Goal: Task Accomplishment & Management: Complete application form

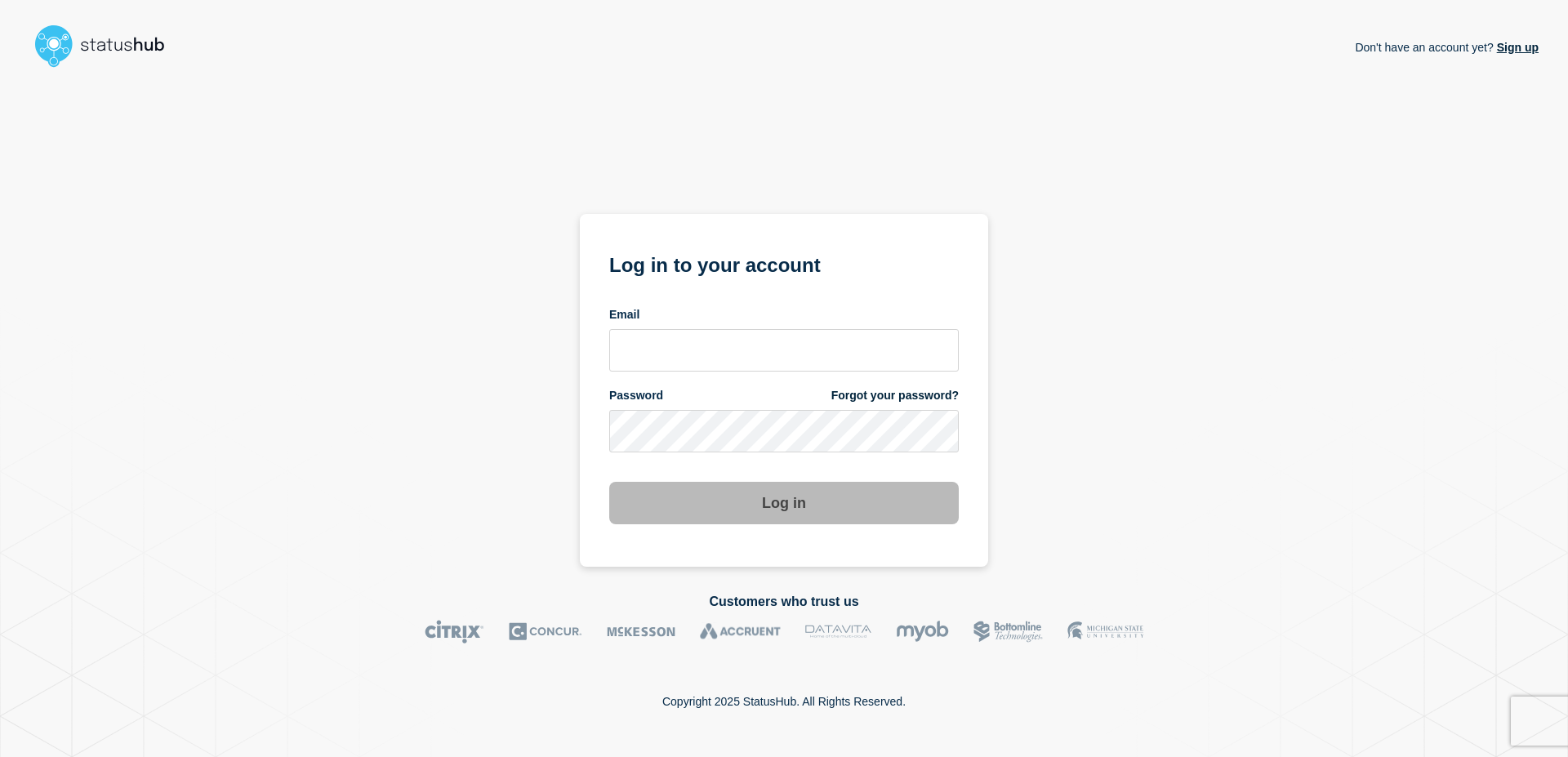
type input "[EMAIL_ADDRESS][DOMAIN_NAME]"
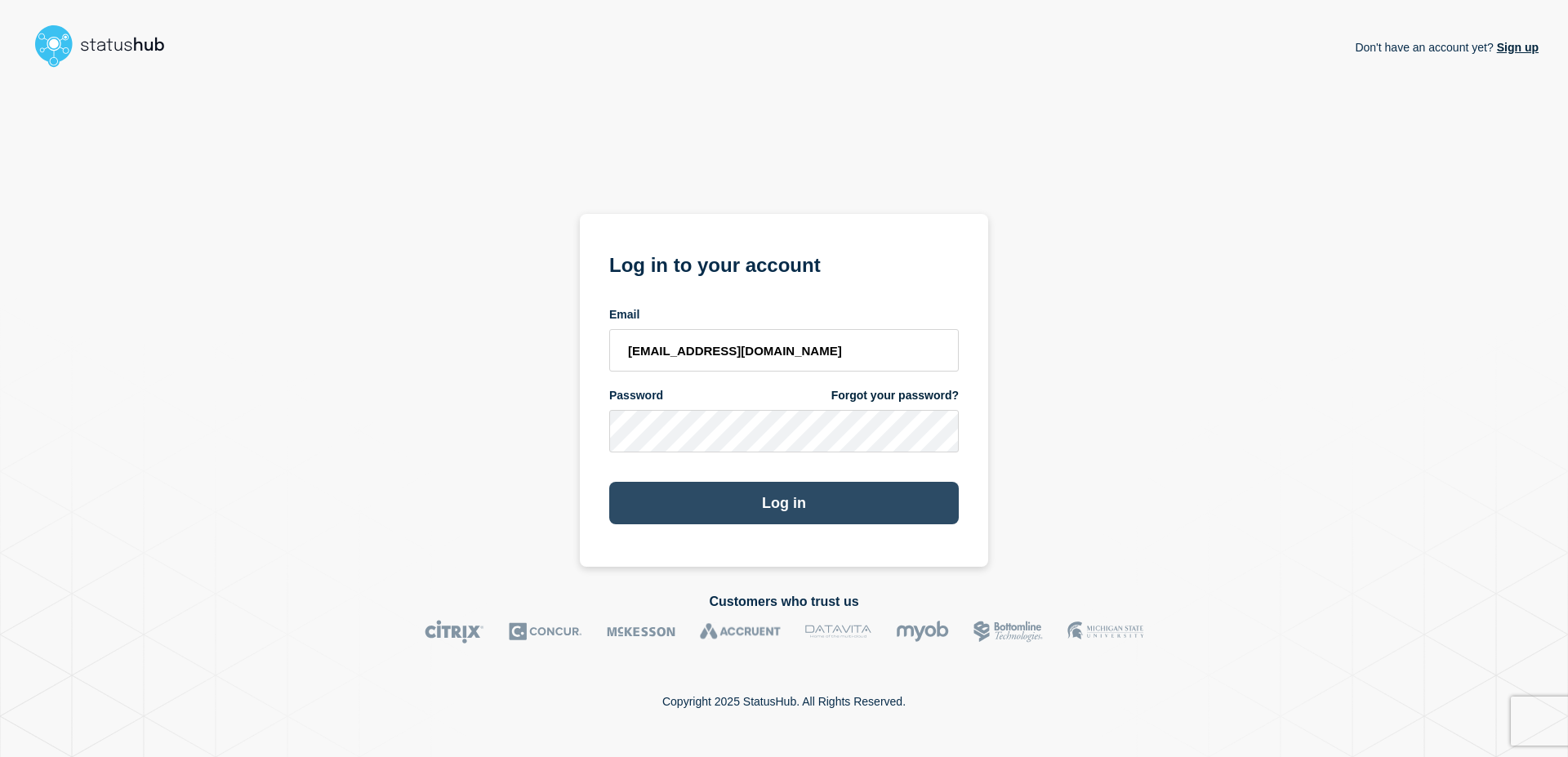
click at [779, 521] on button "Log in" at bounding box center [784, 502] width 349 height 42
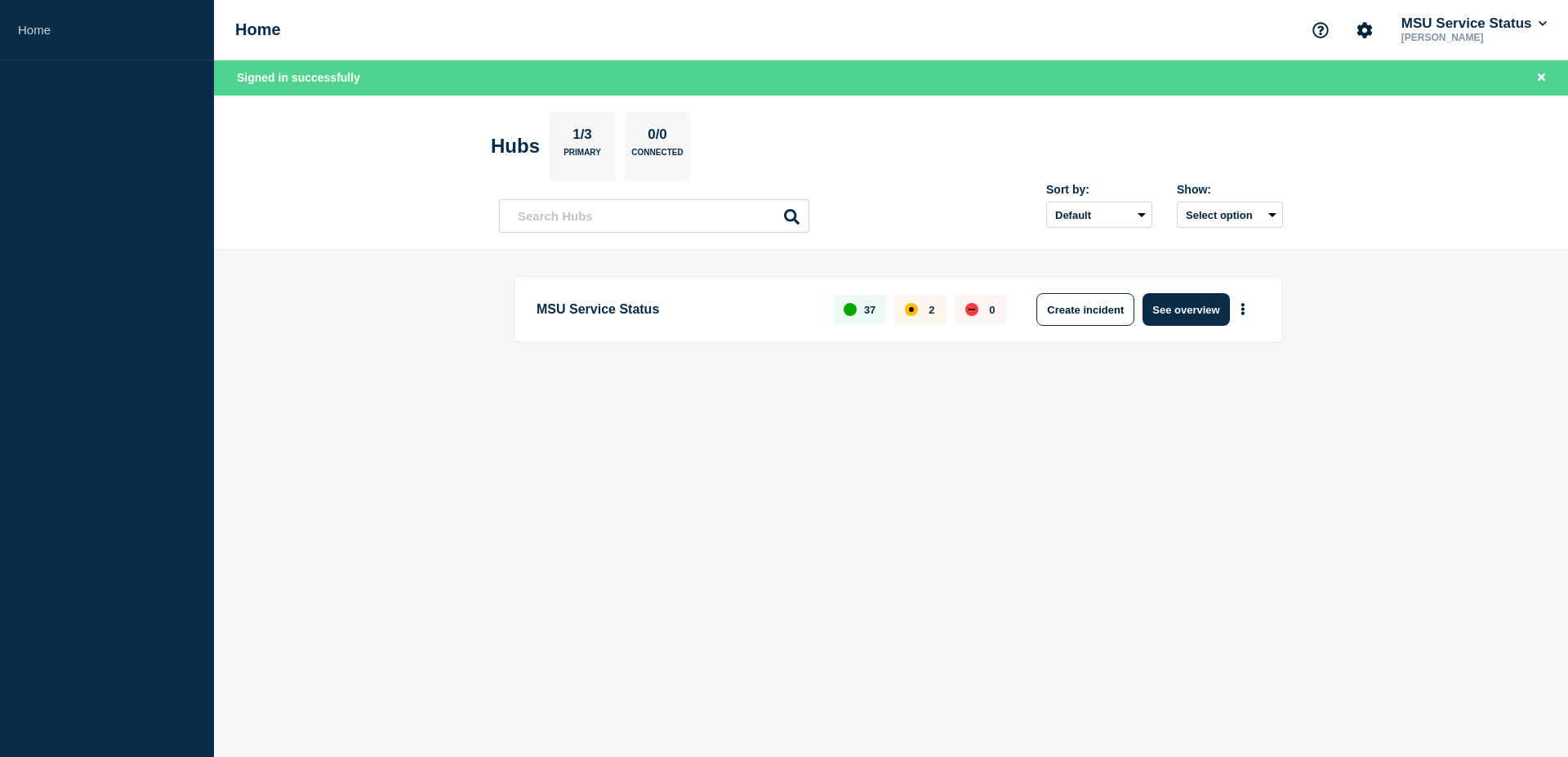
click at [867, 247] on header "Hubs 1/3 Primary 0/0 Connected Sort by: Default Last added Last updated Most ac…" at bounding box center [891, 173] width 1354 height 155
click at [1189, 313] on button "See overview" at bounding box center [1185, 309] width 86 height 32
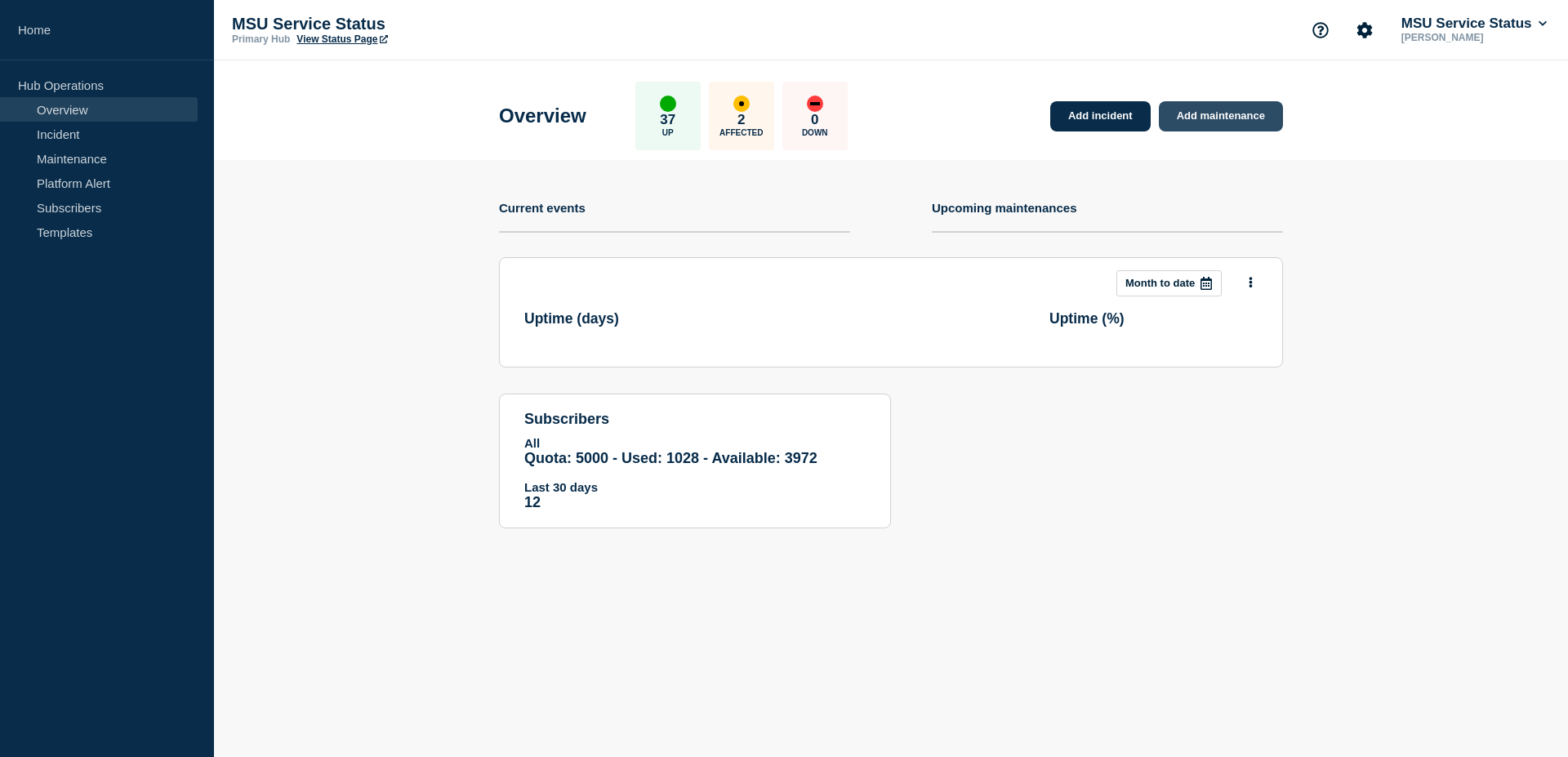
click at [1246, 126] on link "Add maintenance" at bounding box center [1221, 116] width 125 height 30
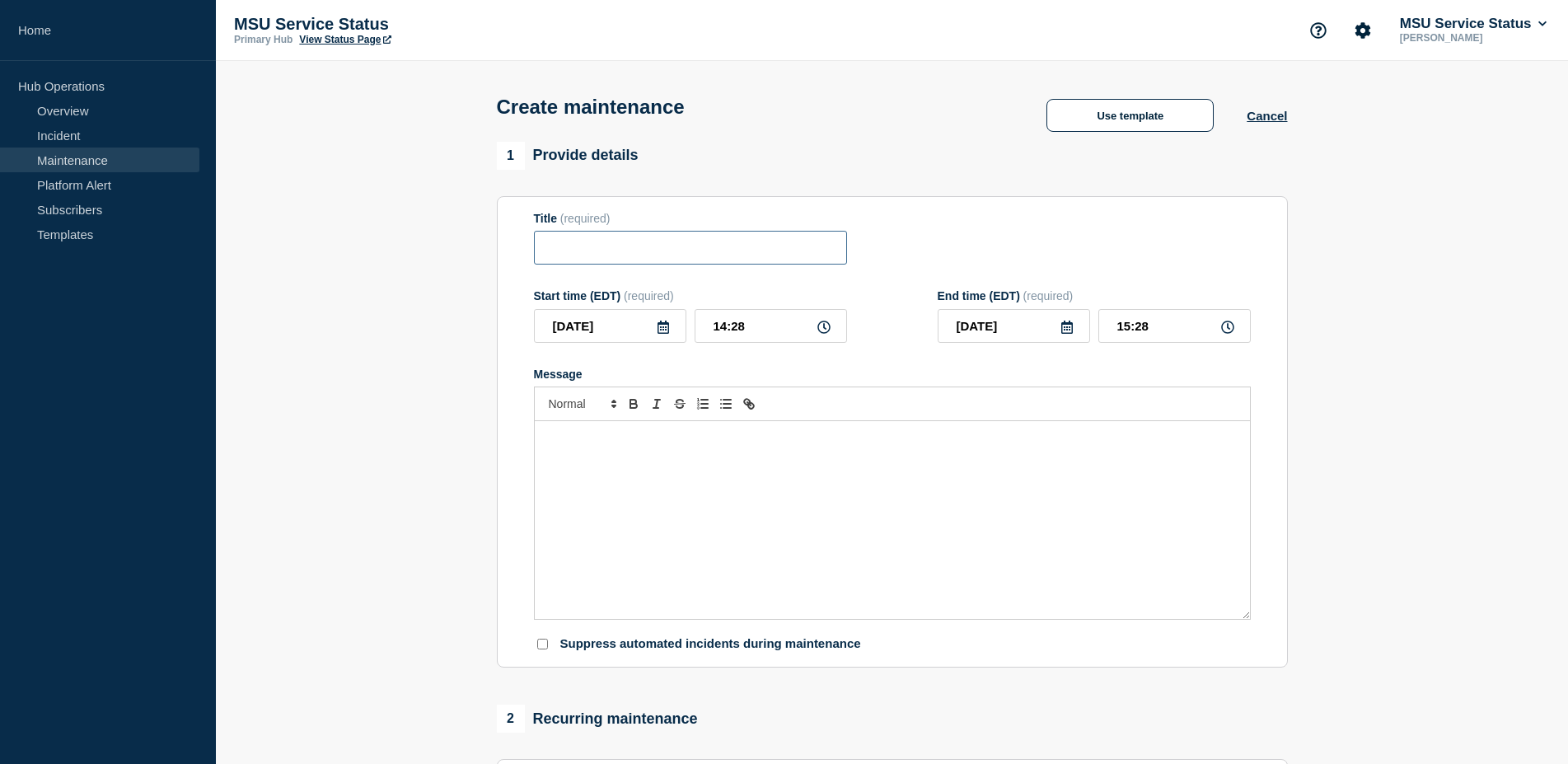
click at [637, 254] on input "Title" at bounding box center [691, 247] width 313 height 34
paste input "[Maintenance] SQL Server DBStats Will Be Unavailable During Planned Maintenance…"
click at [792, 256] on input "[Maintenance] SQL Server DBStats Will Be Unavailable During Planned Maintenance…" at bounding box center [691, 247] width 313 height 34
click at [831, 253] on input "[Maintenance] SQL Server DBStats Will Be Unavailable During Planned Maintenance…" at bounding box center [691, 247] width 313 height 34
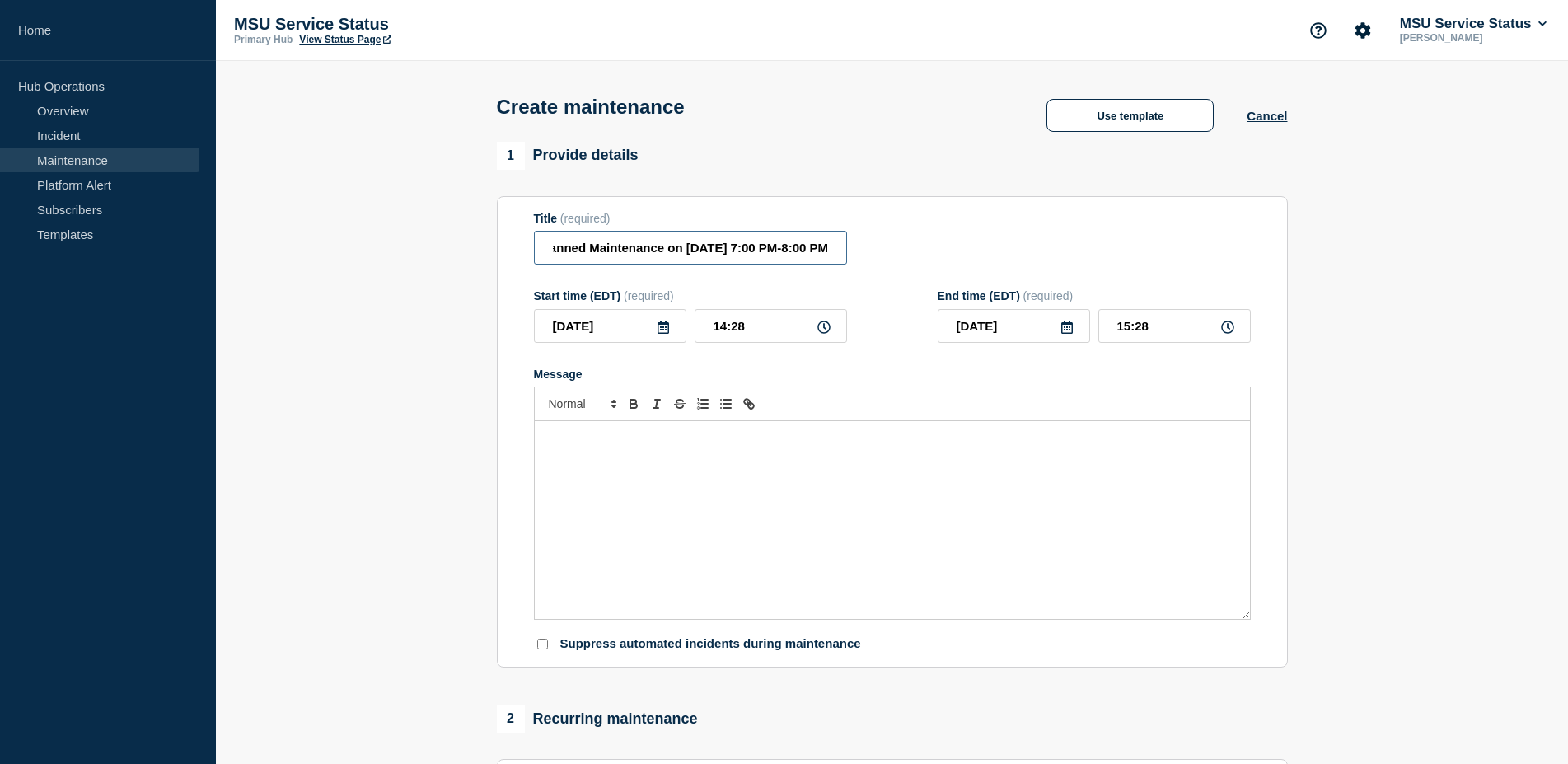
scroll to position [0, 405]
drag, startPoint x: 833, startPoint y: 255, endPoint x: 573, endPoint y: 255, distance: 260.0
click at [573, 255] on input "[Maintenance] SQL Server DBStats Will Be Unavailable During Planned Maintenance…" at bounding box center [691, 247] width 313 height 34
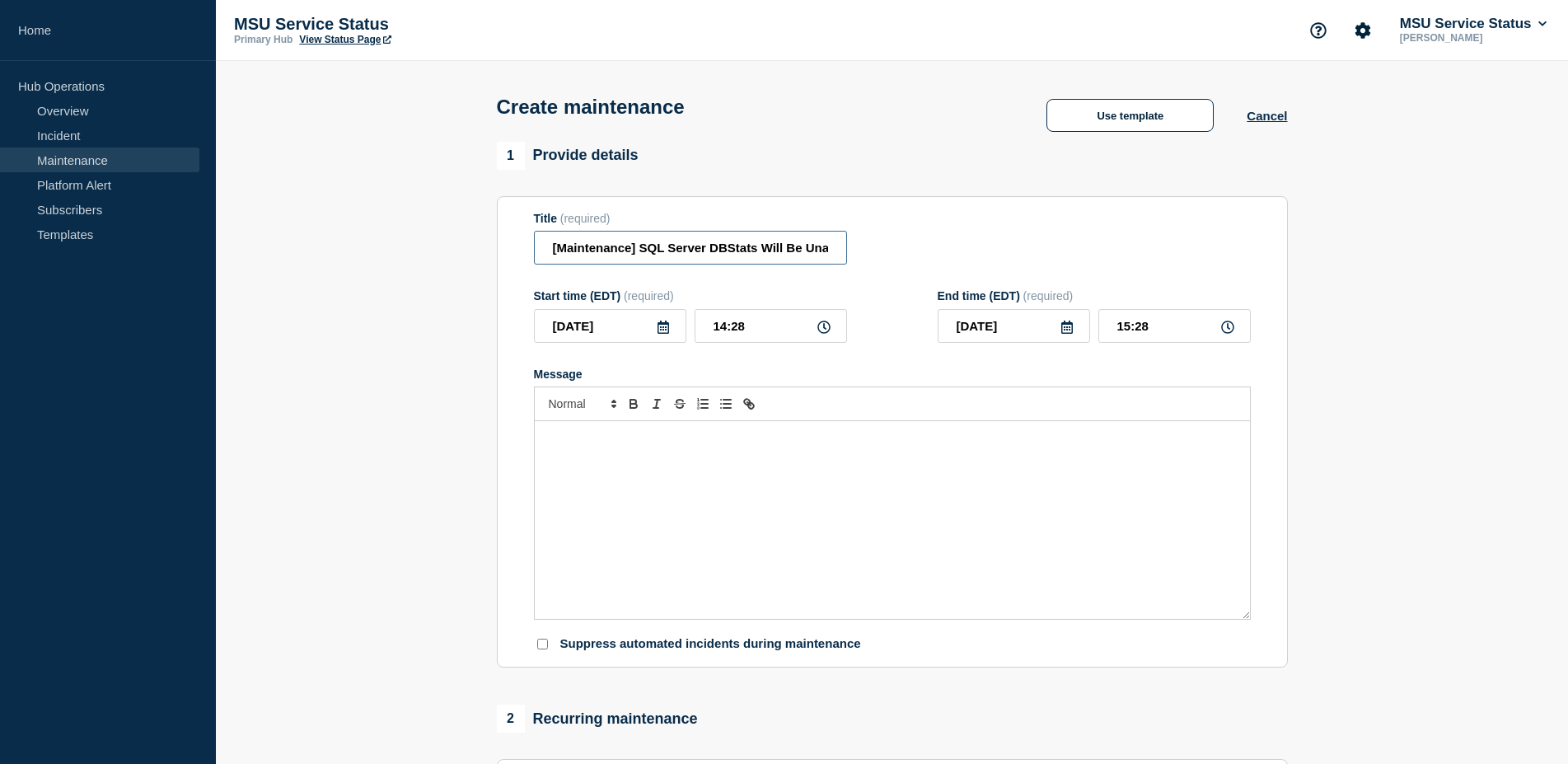
drag, startPoint x: 685, startPoint y: 256, endPoint x: 408, endPoint y: 245, distance: 277.2
click at [534, 246] on input "[Maintenance] SQL Server DBStats Will Be Unavailable During Planned Maintenance…" at bounding box center [691, 247] width 313 height 34
click at [669, 253] on input "[Maintenance] SQL Server DBStats Will Be Unavailable During Planned Maintenance…" at bounding box center [691, 247] width 313 height 34
drag, startPoint x: 589, startPoint y: 256, endPoint x: 462, endPoint y: 253, distance: 127.0
click at [534, 253] on input "[Maintenance] SQL Server DBStats Will Be Unavailable During Planned Maintenance…" at bounding box center [691, 247] width 313 height 34
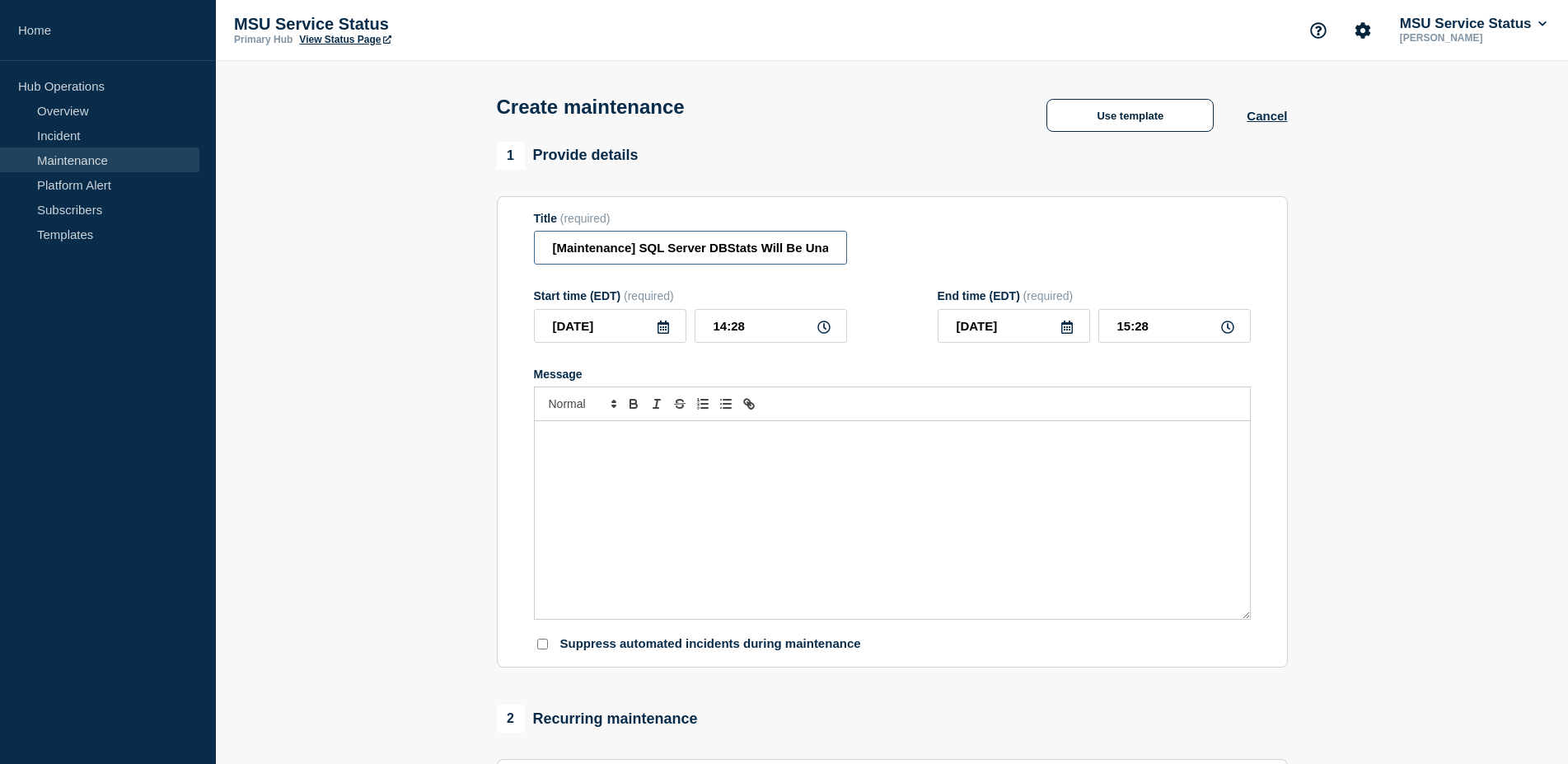
click at [665, 251] on input "[Maintenance] SQL Server DBStats Will Be Unavailable During Planned Maintenance…" at bounding box center [691, 247] width 313 height 34
type input "[Maintenance] SQL Server DBStats Will Be Unavailable During Planned Maintenance…"
click at [692, 455] on div "Message" at bounding box center [893, 520] width 715 height 198
click at [750, 333] on input "14:28" at bounding box center [771, 326] width 152 height 34
drag, startPoint x: 765, startPoint y: 333, endPoint x: 673, endPoint y: 333, distance: 92.0
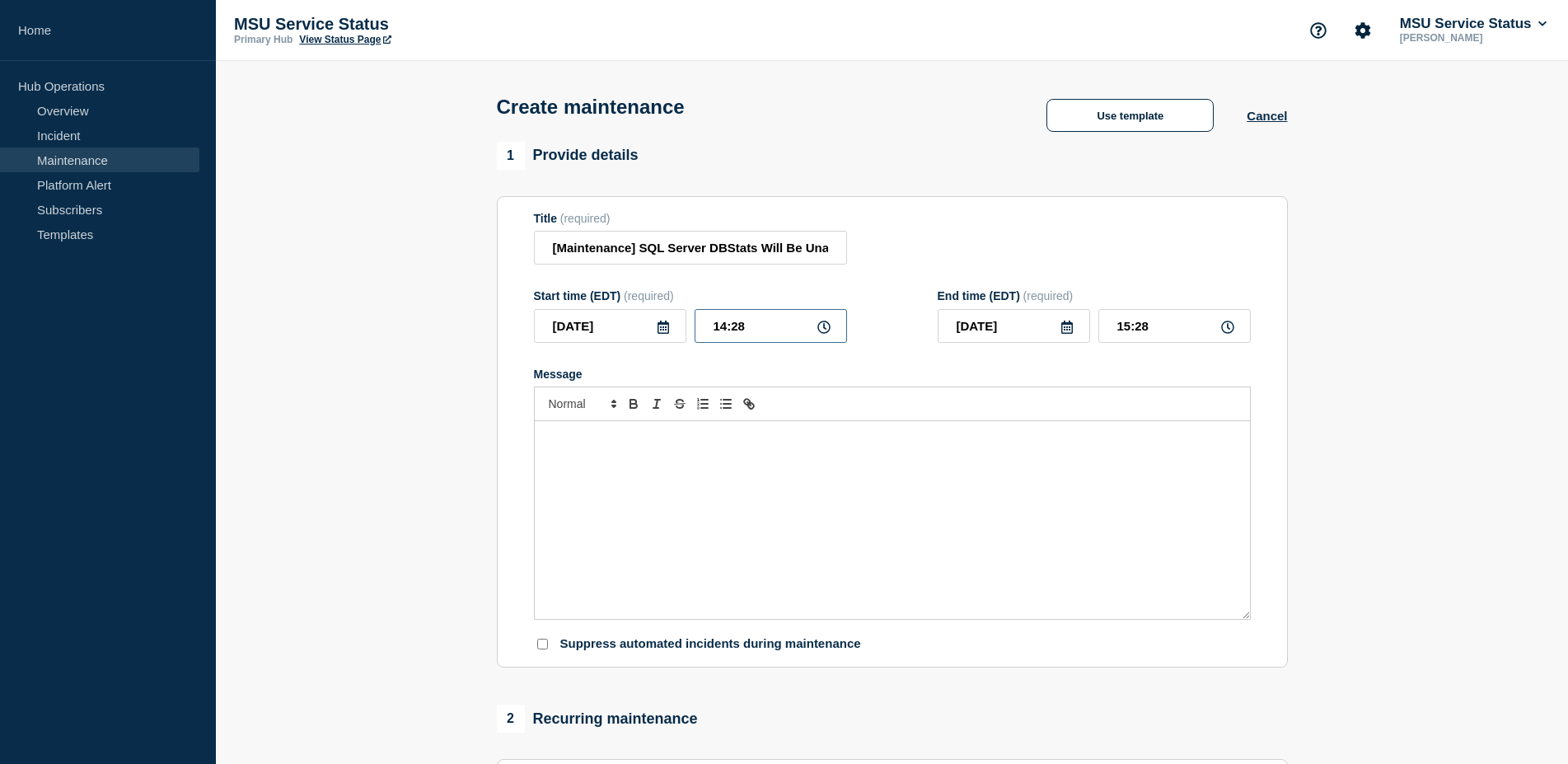
click at [694, 331] on input "14:28" at bounding box center [771, 326] width 152 height 34
type input "09:00"
type input "10:00"
click at [900, 554] on div "Message" at bounding box center [893, 520] width 715 height 198
click at [695, 473] on div "Message" at bounding box center [893, 520] width 715 height 198
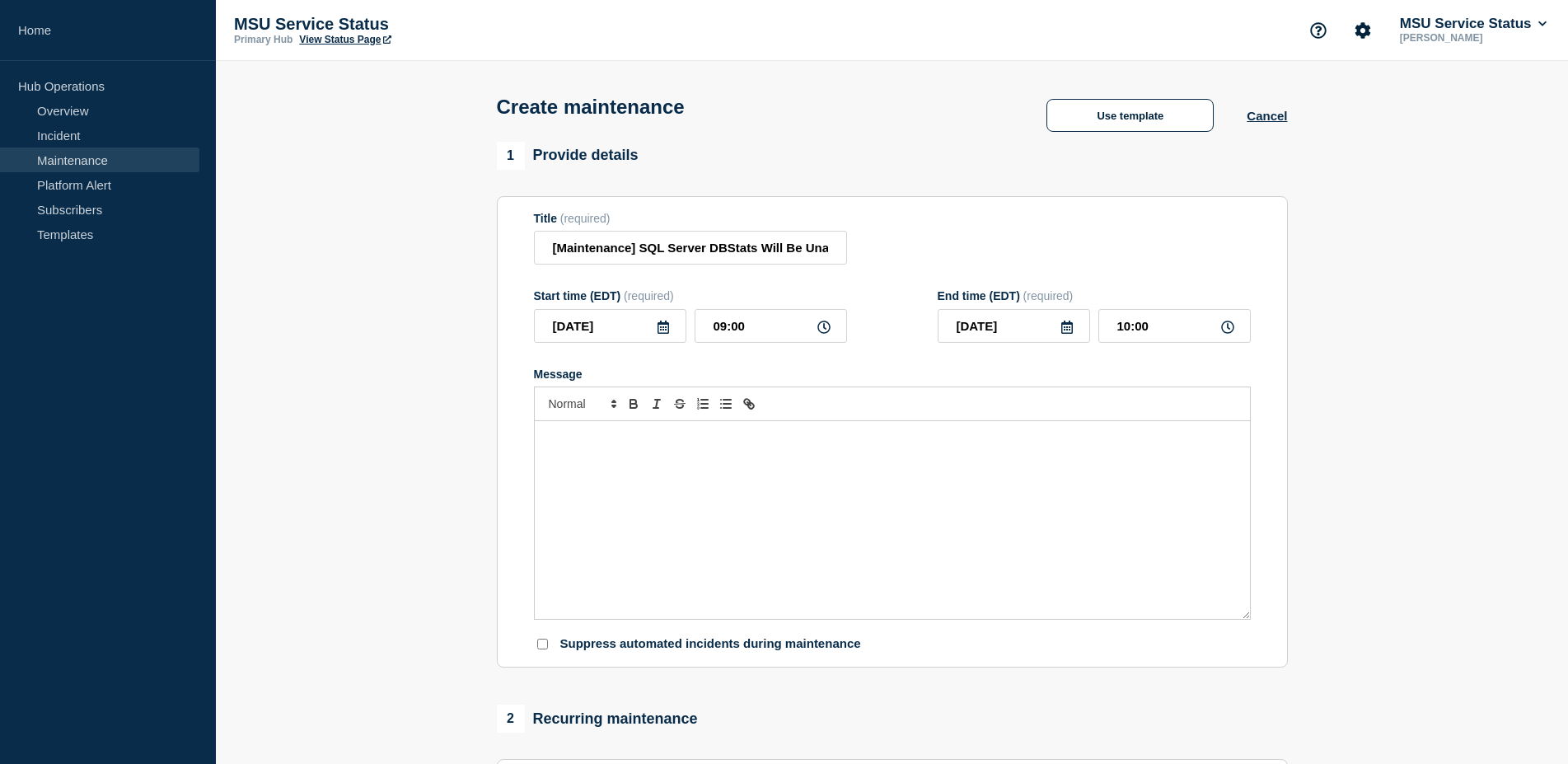
paste div "Message"
click at [1196, 446] on p "On Wednesday, September 24, 2025 from 7:00 PM to 8:00 PM, SQL Server DBStats wi…" at bounding box center [892, 439] width 691 height 15
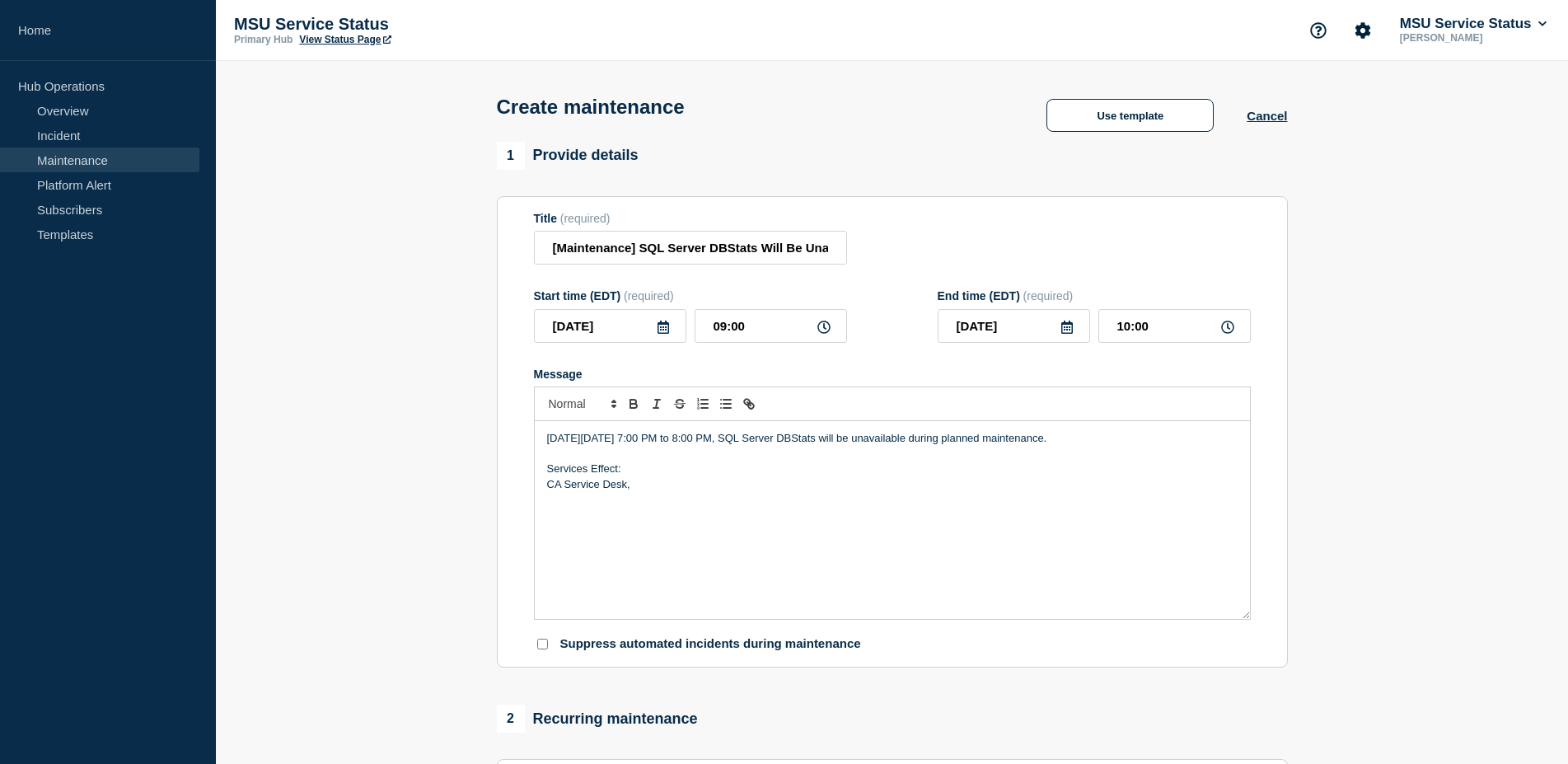
click at [681, 492] on p "CA Service Desk," at bounding box center [892, 485] width 691 height 15
click at [742, 505] on div "On Wednesday, September 24, 2025 from 7:00 PM to 8:00 PM, SQL Server DBStats wi…" at bounding box center [893, 520] width 715 height 198
click at [666, 522] on p "TeamDynamx (TDx)" at bounding box center [892, 514] width 691 height 15
click at [607, 462] on p "Message" at bounding box center [892, 454] width 691 height 15
click at [1204, 446] on p "On Wednesday, September 24, 2025 from 7:00 PM to 8:00 PM, SQL Server DBStats wi…" at bounding box center [892, 439] width 691 height 15
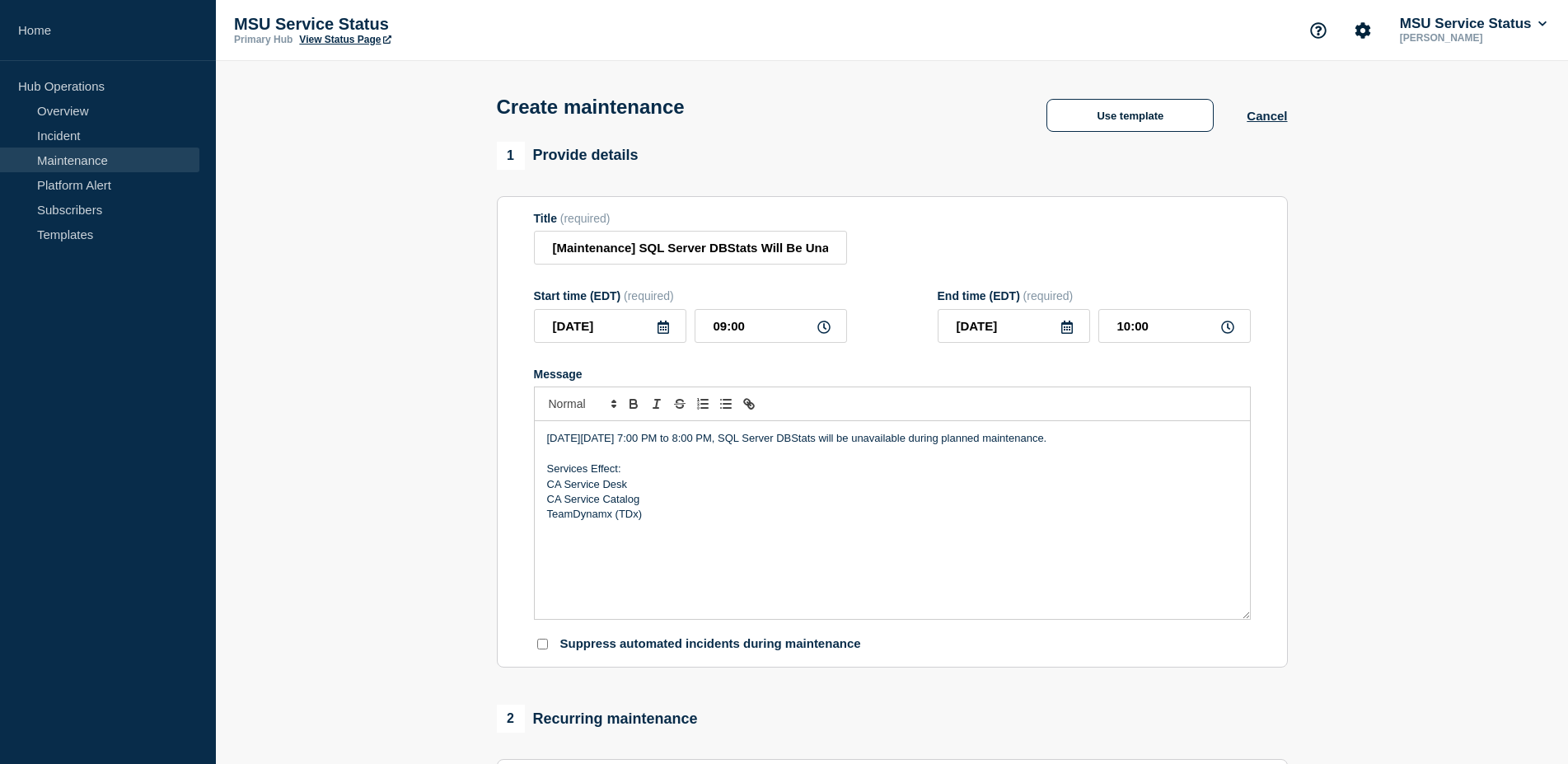
click at [1195, 445] on p "On Wednesday, September 24, 2025 from 7:00 PM to 8:00 PM, SQL Server DBStats wi…" at bounding box center [892, 439] width 691 height 15
click at [652, 457] on p "Message" at bounding box center [892, 454] width 691 height 15
drag, startPoint x: 804, startPoint y: 336, endPoint x: 928, endPoint y: 345, distance: 124.3
click at [694, 309] on input "09:00" at bounding box center [771, 326] width 152 height 34
type input "19:00"
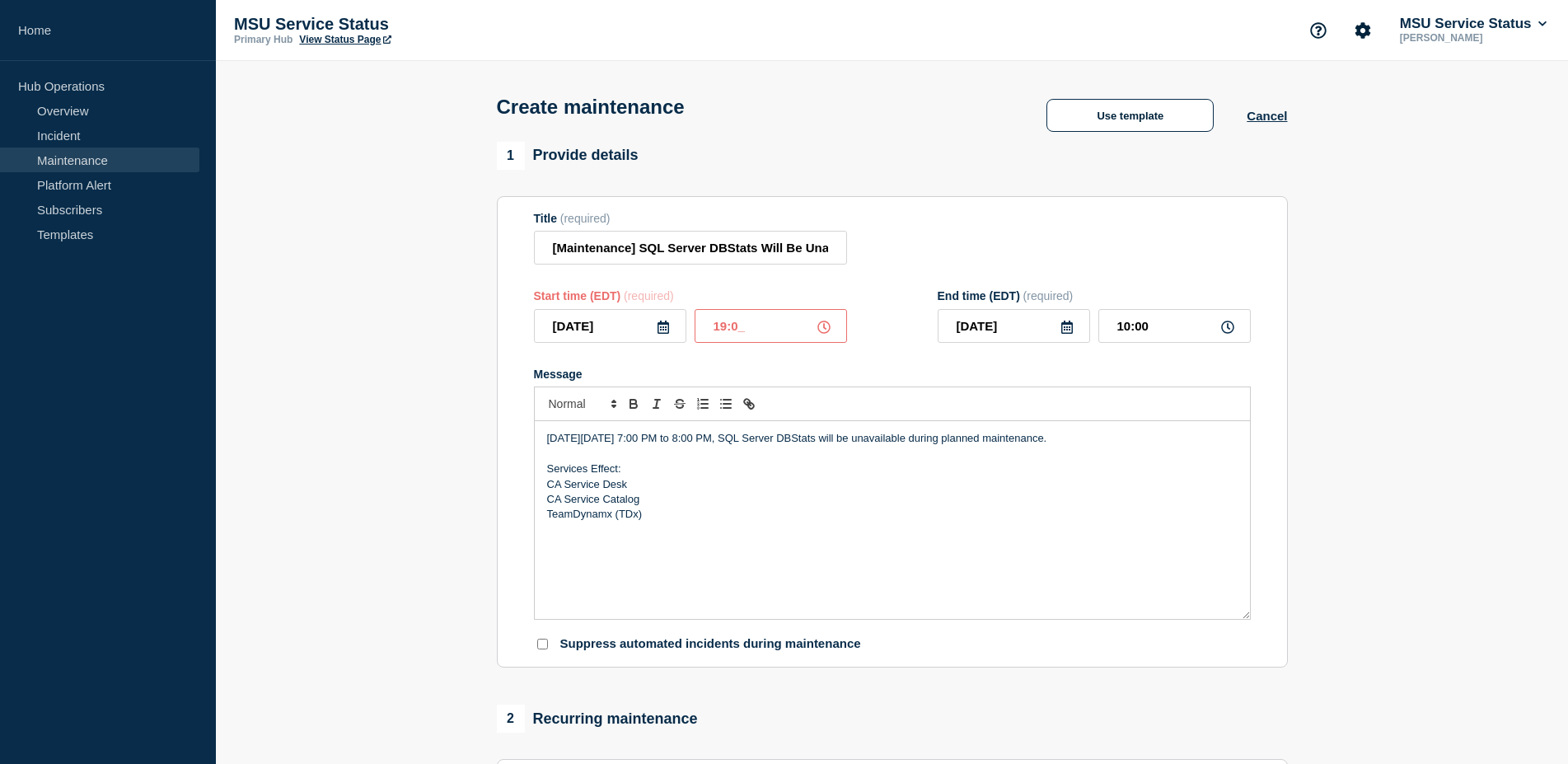
type input "20:00"
click at [924, 343] on div "Start time (EDT) (required) 2025-09-24 19:00 End time (EDT) (required) 2025-09-…" at bounding box center [893, 316] width 717 height 54
drag, startPoint x: 1167, startPoint y: 333, endPoint x: 1051, endPoint y: 315, distance: 117.4
click at [1099, 309] on input "20:00" at bounding box center [1175, 326] width 152 height 34
click at [1136, 246] on div "Title (required) [Maintenance] SQL Server DBStats Will Be Unavailable During Pl…" at bounding box center [893, 239] width 717 height 54
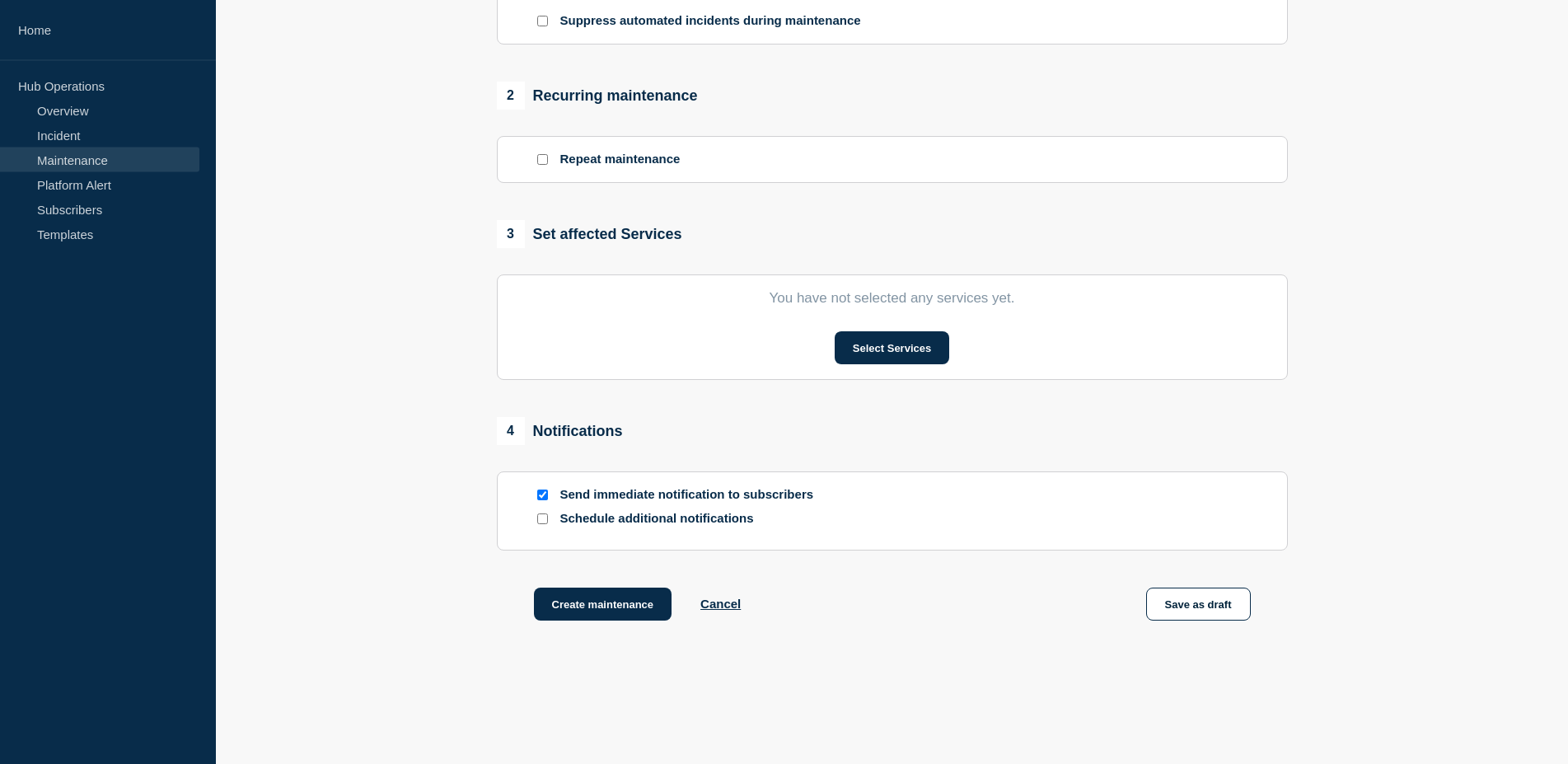
scroll to position [681, 0]
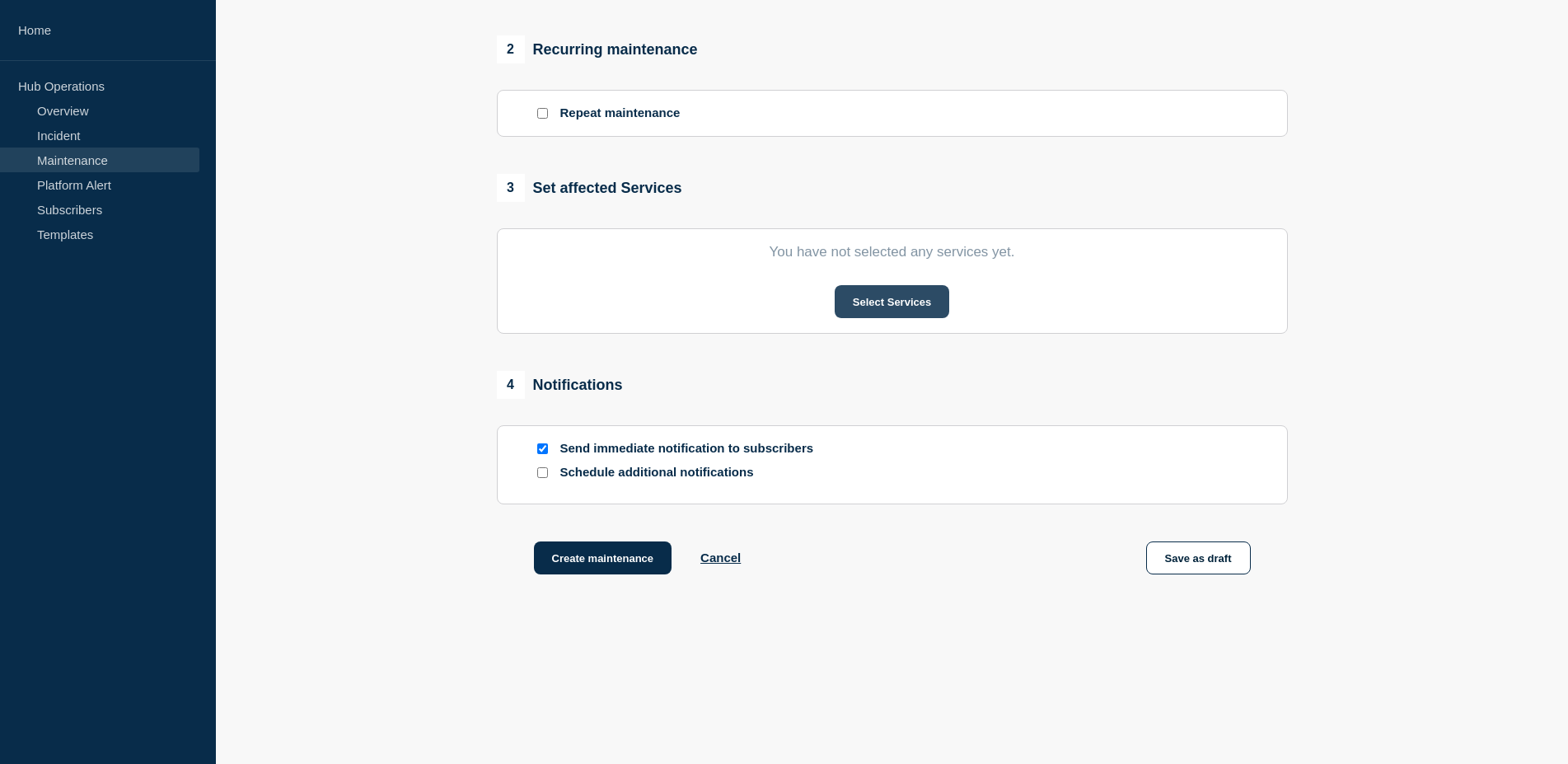
click at [893, 305] on button "Select Services" at bounding box center [892, 301] width 115 height 33
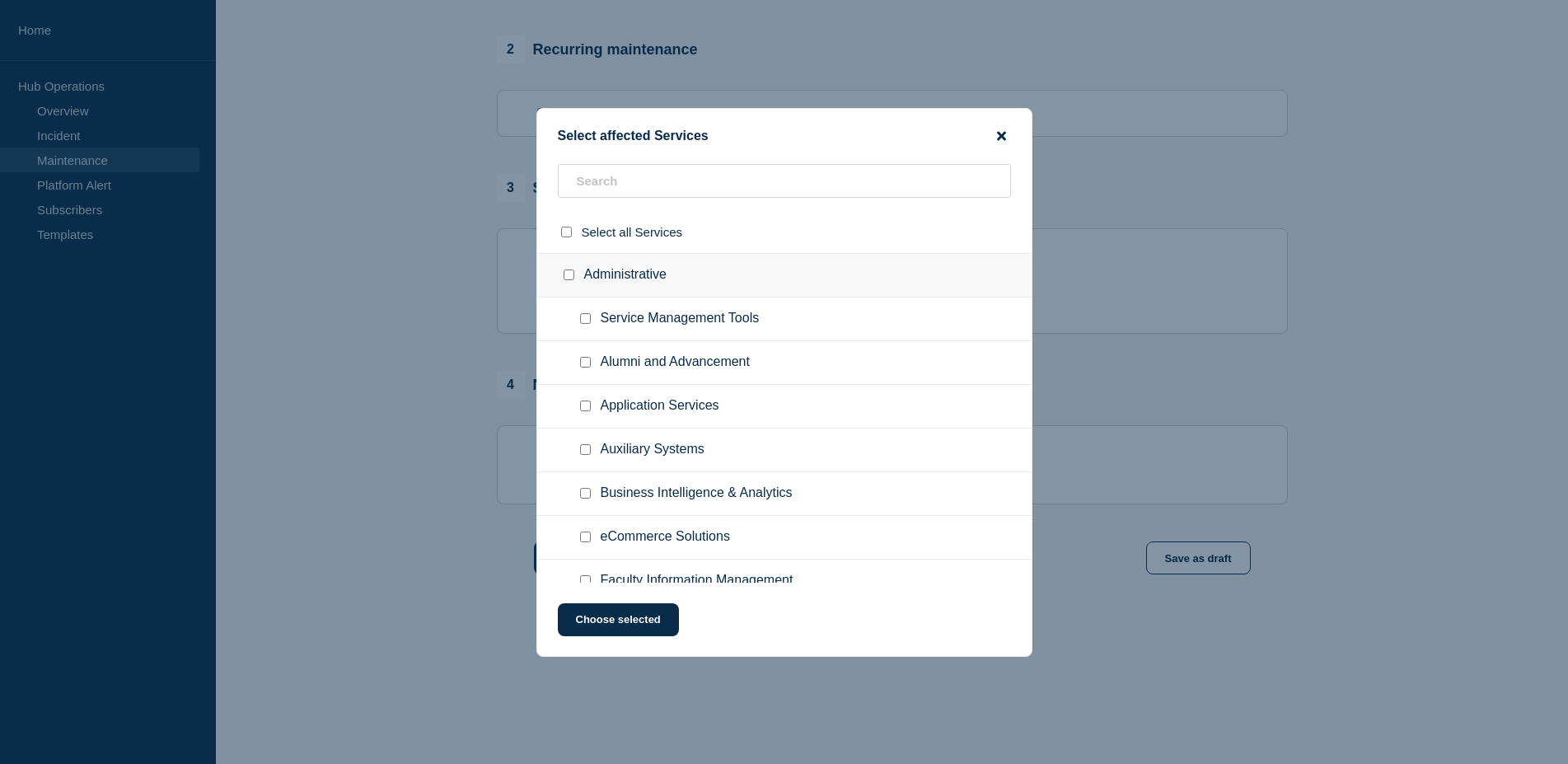
click at [1002, 132] on icon "close button" at bounding box center [1002, 135] width 9 height 9
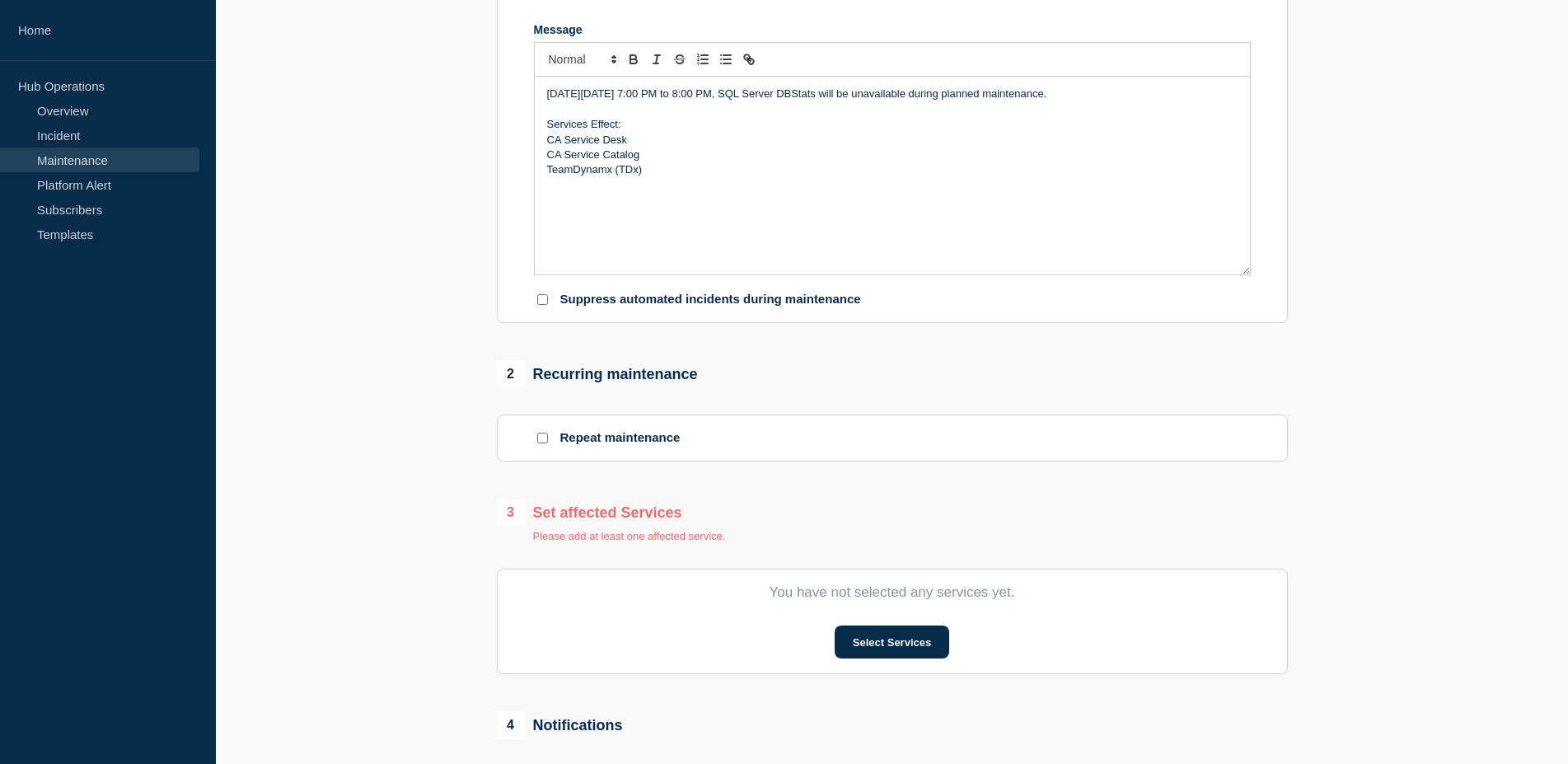
scroll to position [8, 0]
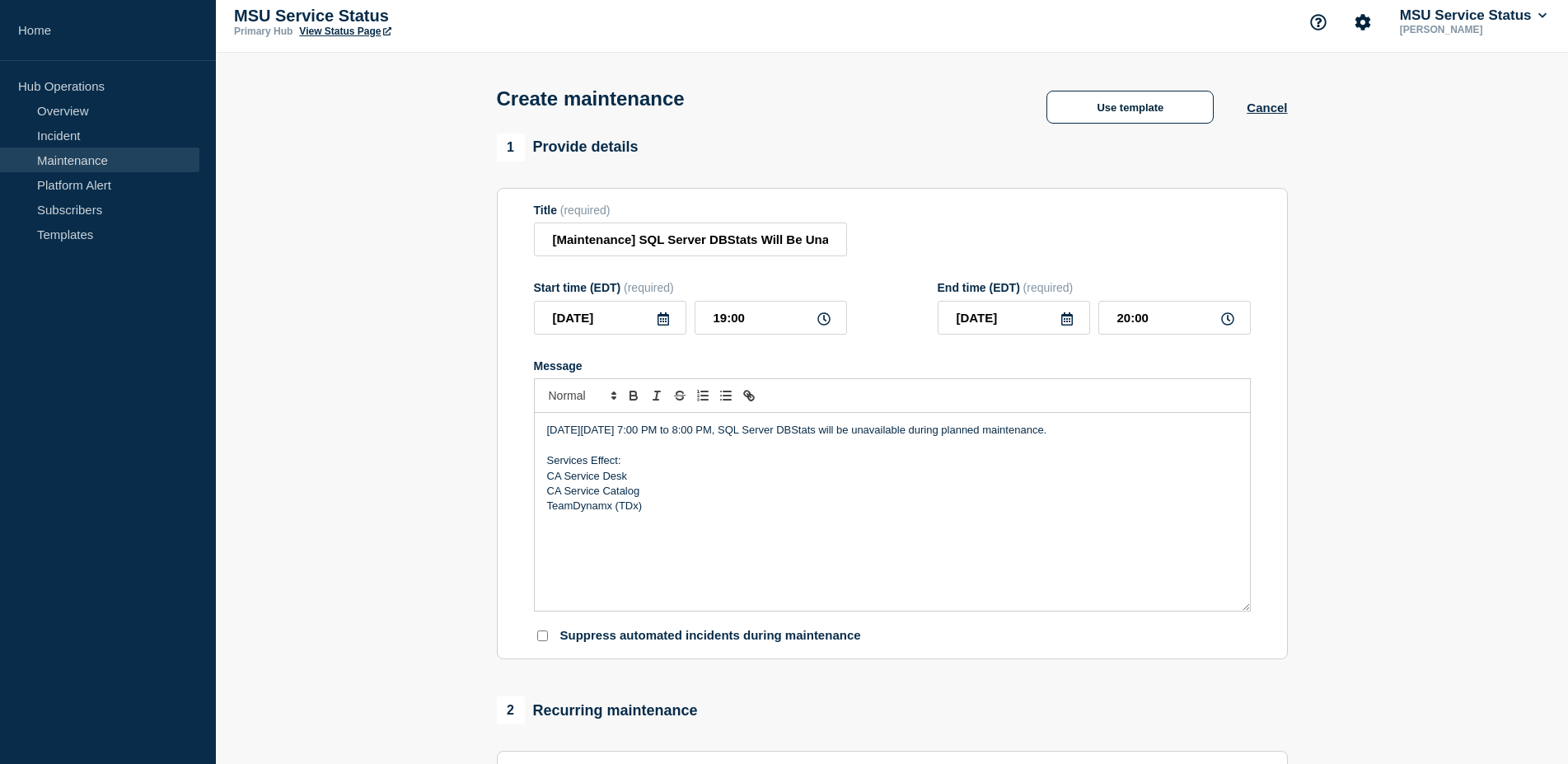
click at [605, 468] on p "Services Effect:" at bounding box center [892, 461] width 691 height 15
click at [692, 468] on p "Services affected:" at bounding box center [892, 461] width 691 height 15
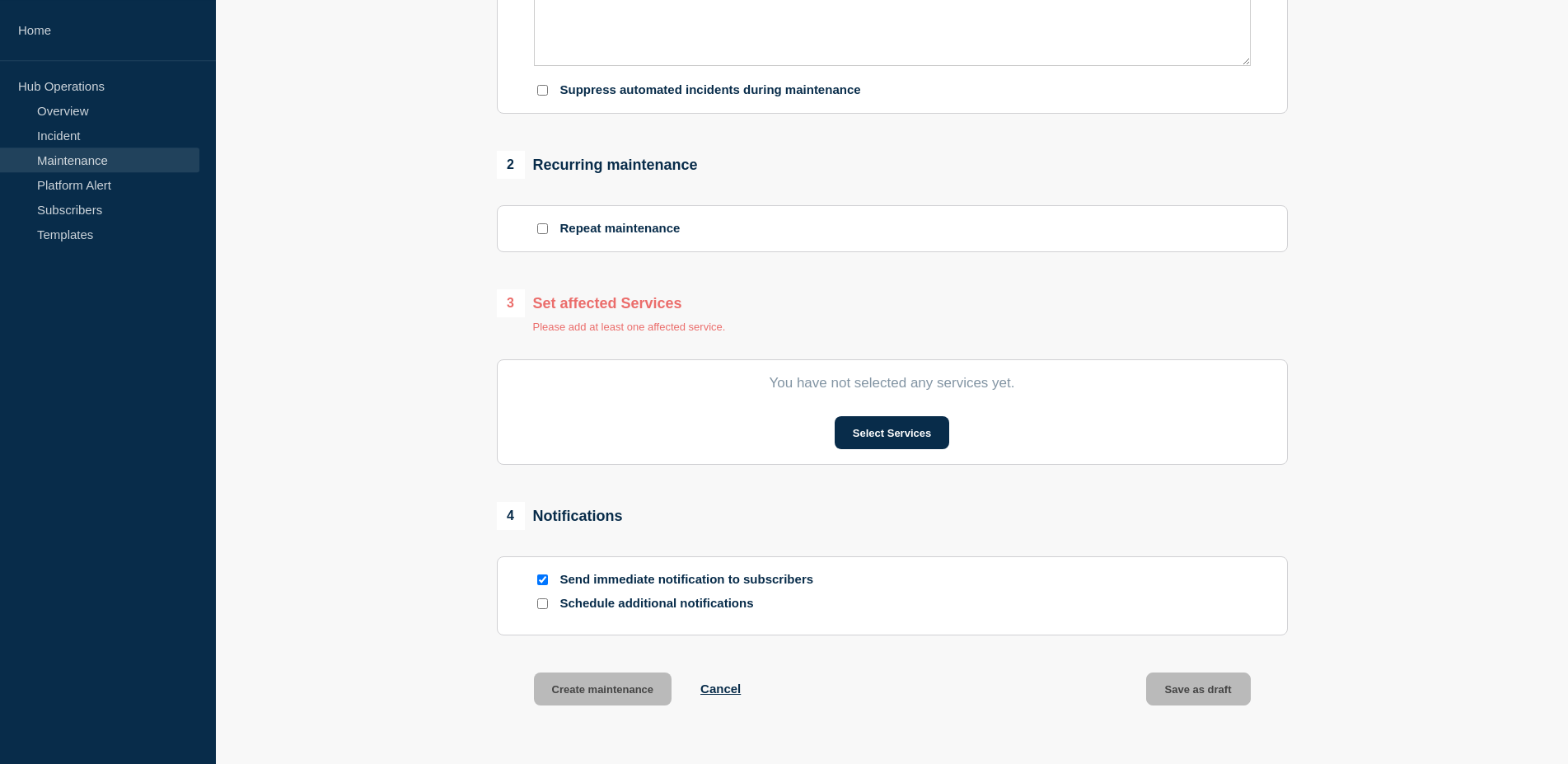
scroll to position [596, 0]
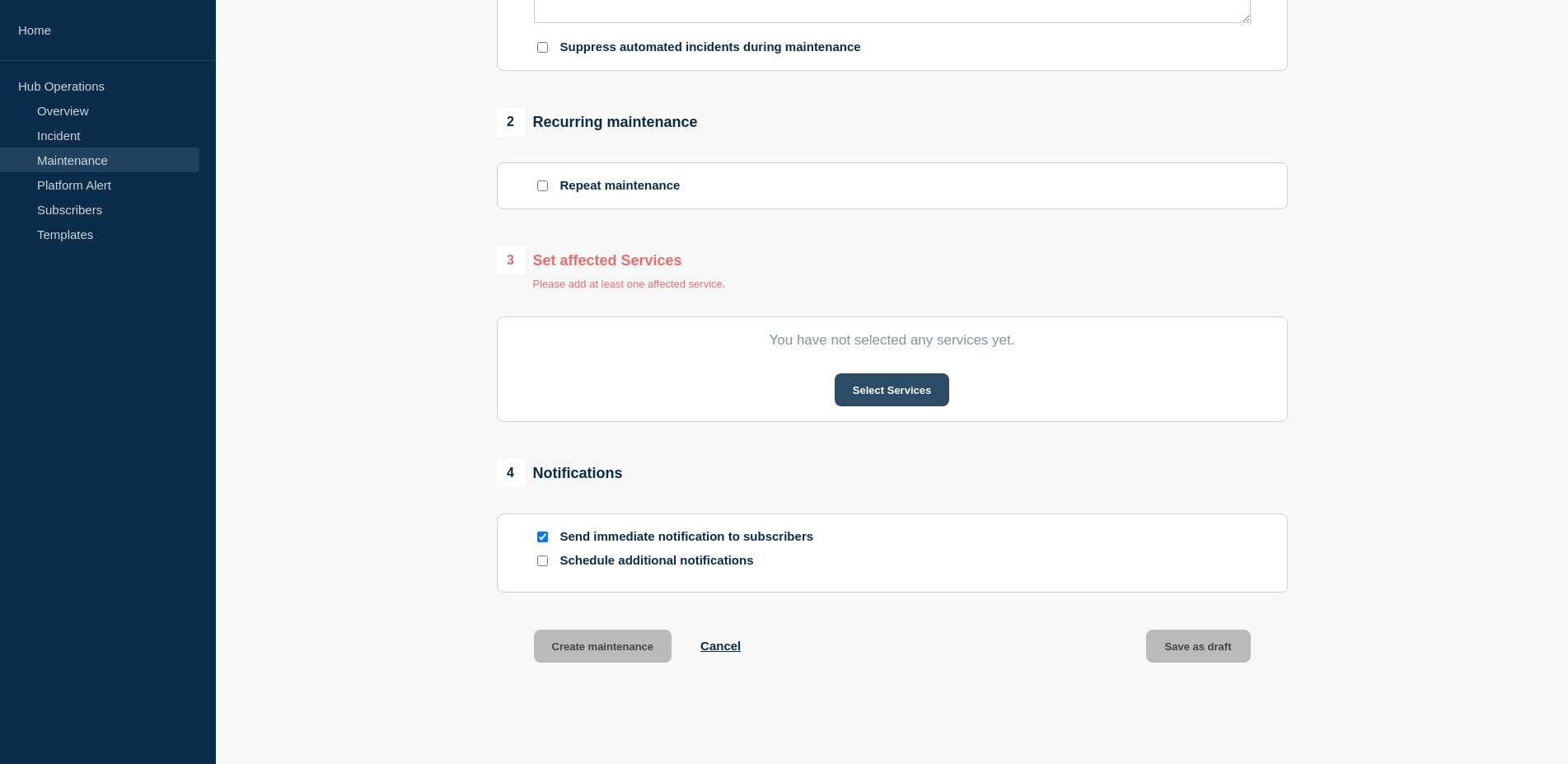
click at [859, 390] on button "Select Services" at bounding box center [892, 390] width 115 height 33
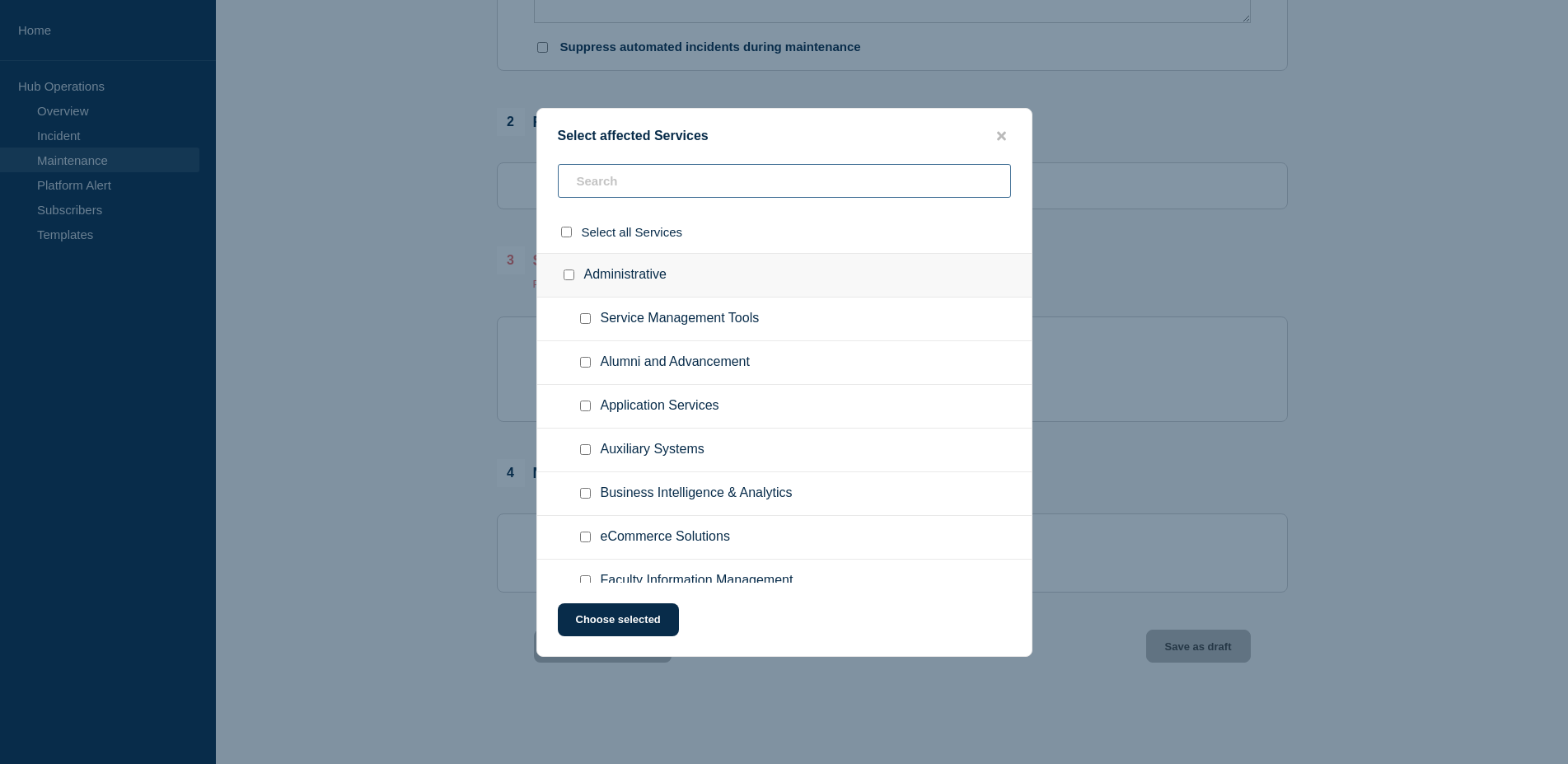
click at [666, 168] on input "text" at bounding box center [784, 181] width 453 height 34
paste input "Business Intelligence & Analytics"
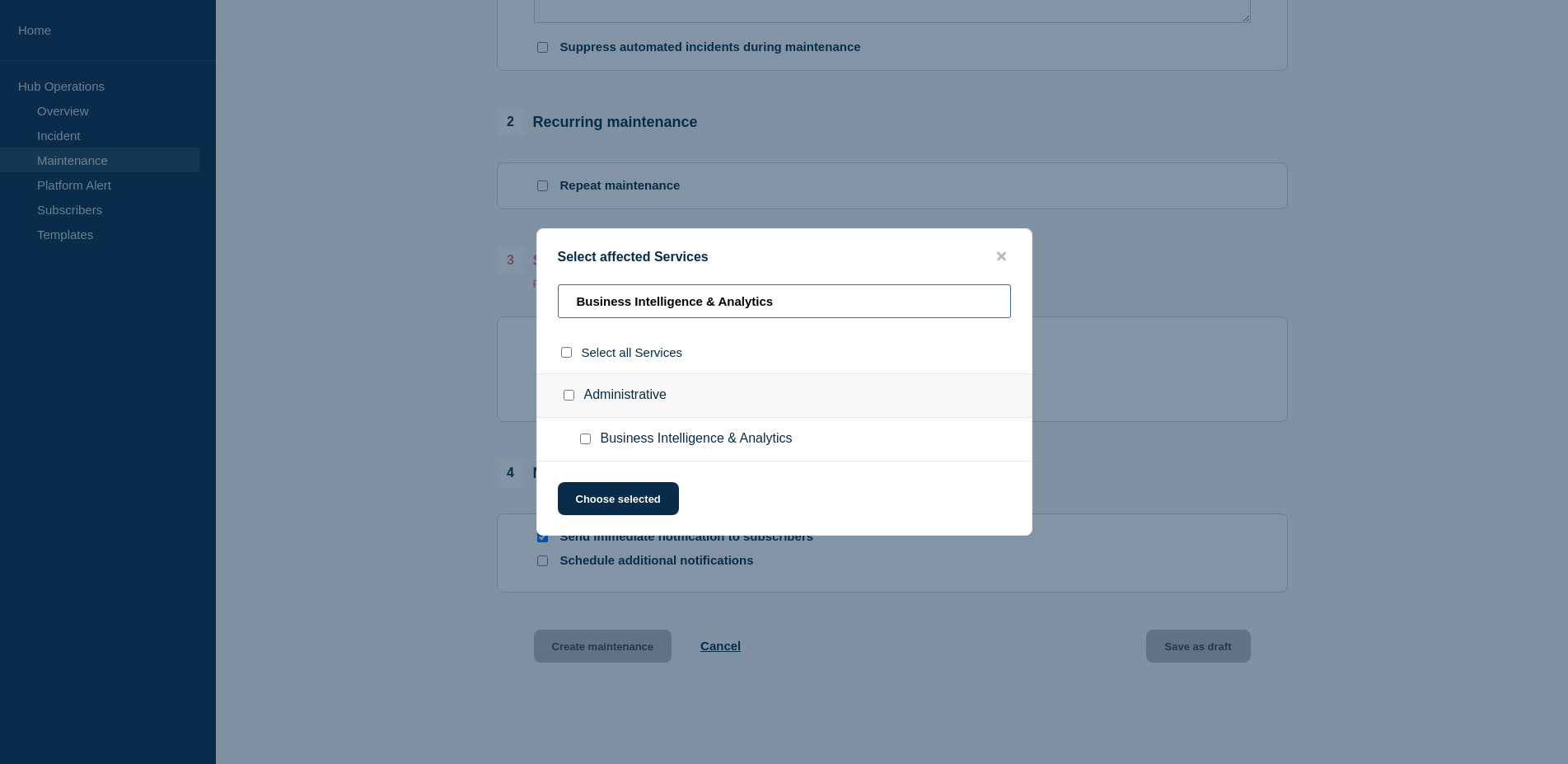
type input "Business Intelligence & Analytics"
click at [570, 400] on input "Administrative checkbox" at bounding box center [569, 395] width 11 height 11
checkbox input "true"
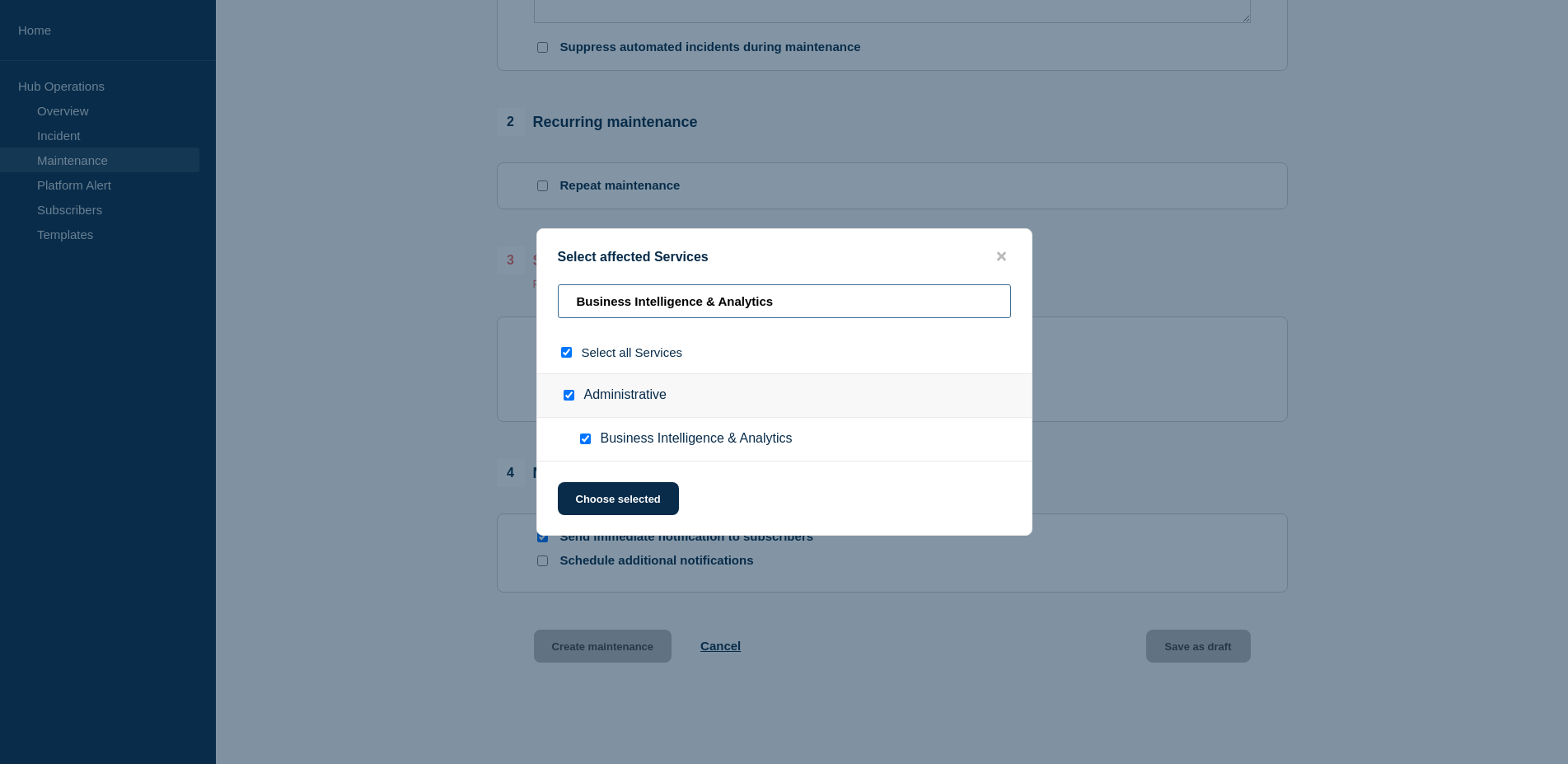
drag, startPoint x: 795, startPoint y: 308, endPoint x: 609, endPoint y: 298, distance: 186.3
click at [558, 284] on input "Business Intelligence & Analytics" at bounding box center [784, 301] width 453 height 34
checkbox input "false"
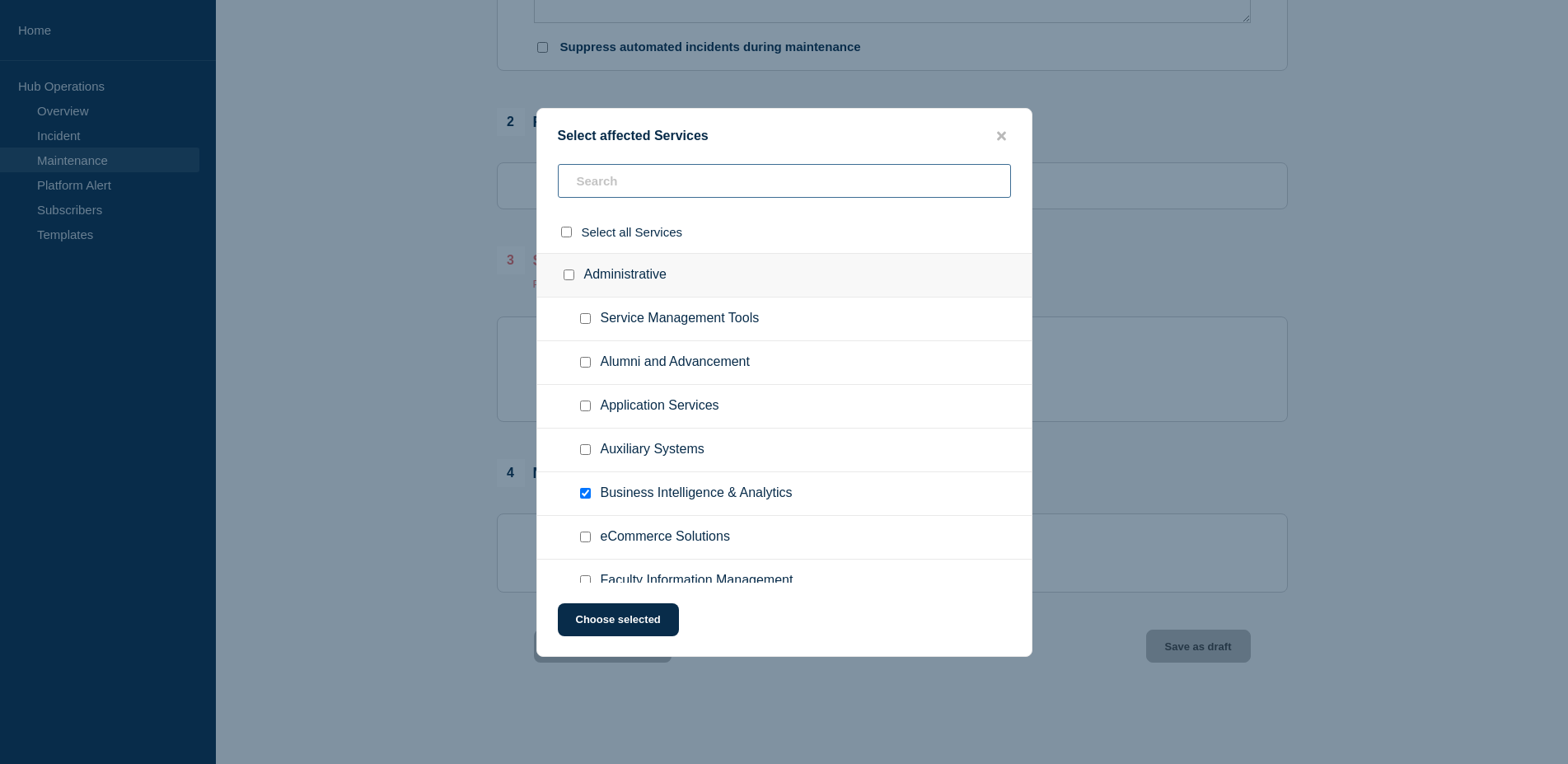
click at [704, 194] on input "text" at bounding box center [784, 181] width 453 height 34
paste input "Service Management Tools"
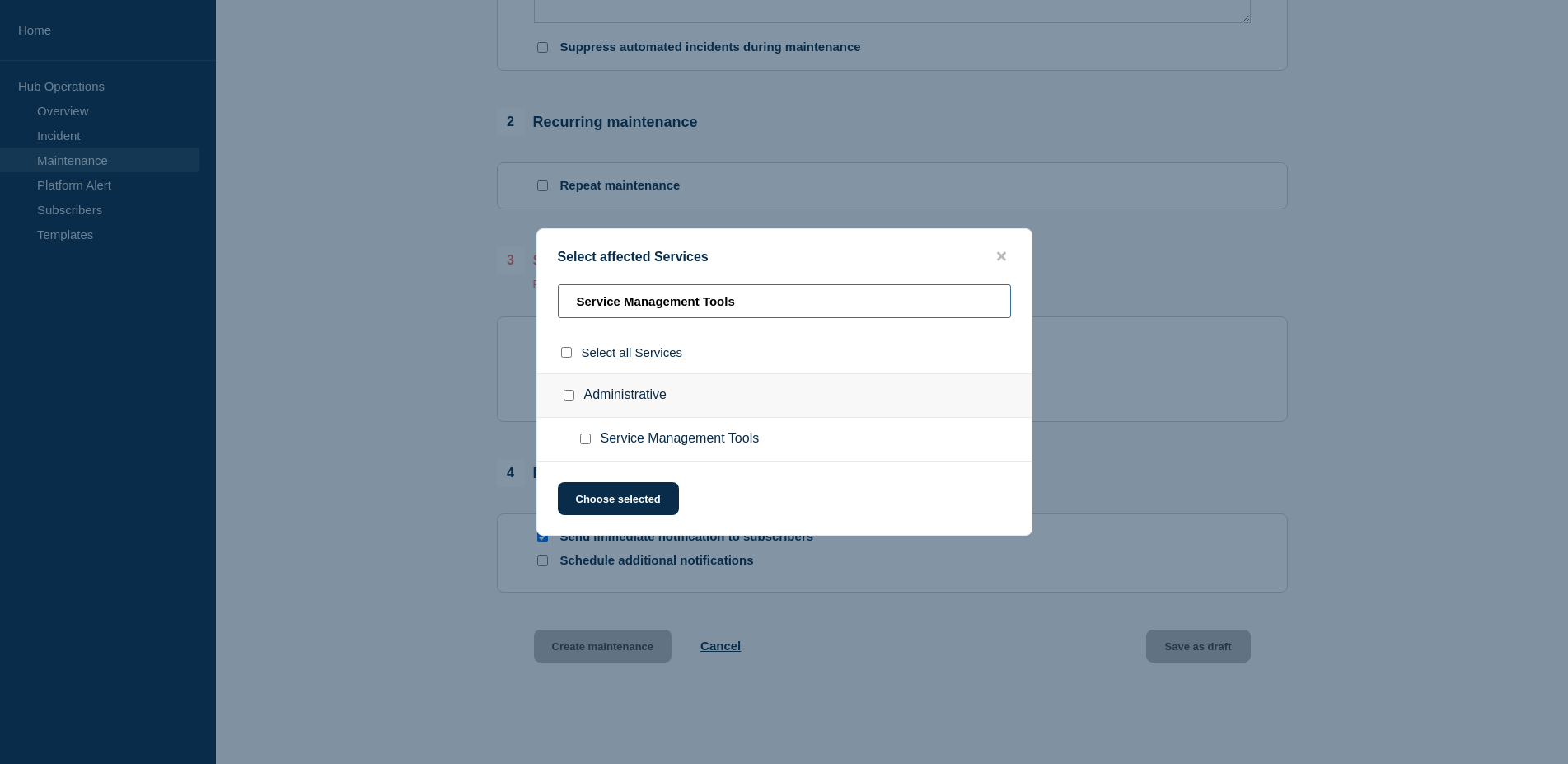
type input "Service Management Tools"
click at [587, 441] on input "Service Management Tools checkbox" at bounding box center [585, 439] width 11 height 11
checkbox input "true"
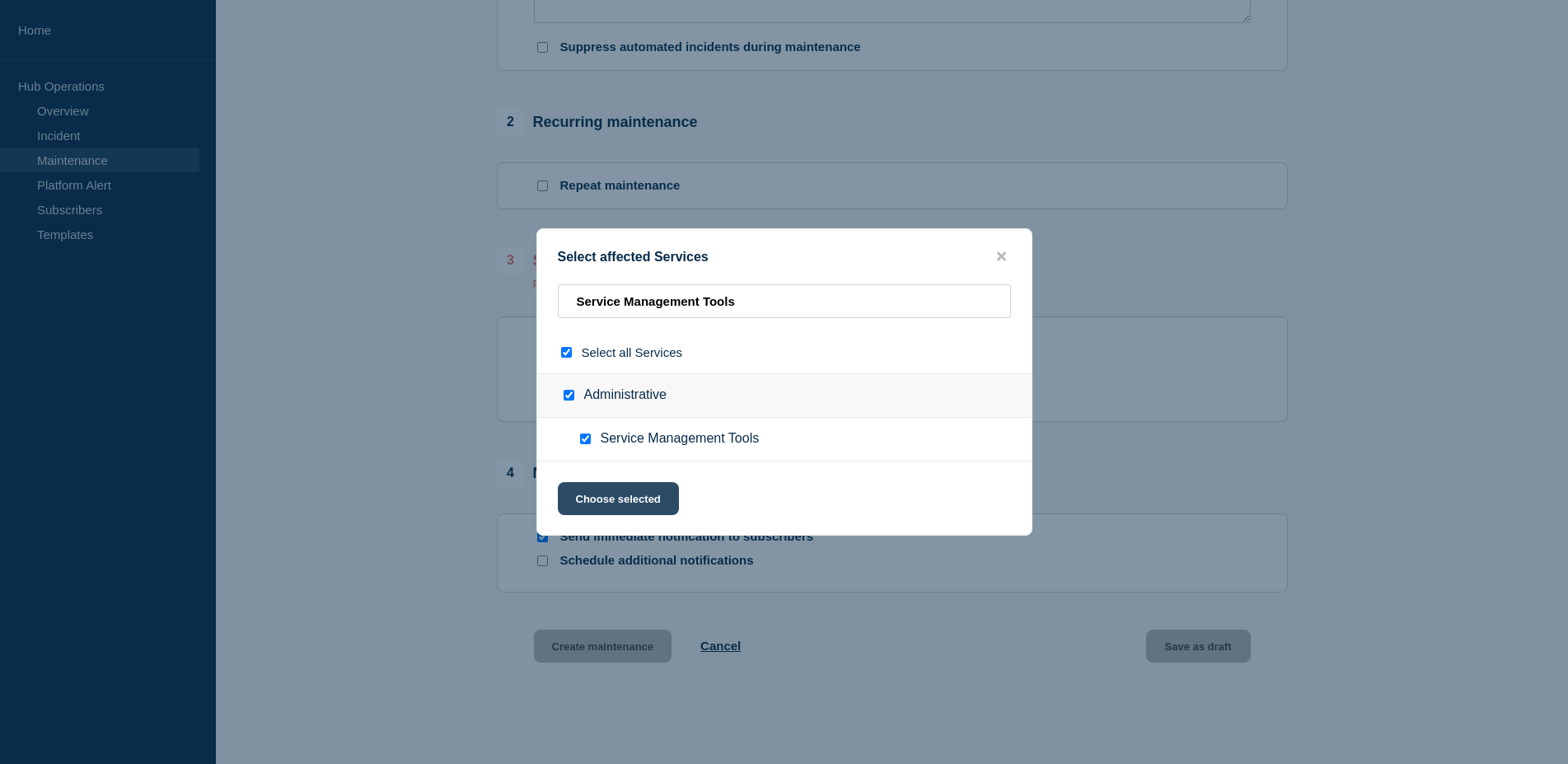
click at [631, 491] on button "Choose selected" at bounding box center [618, 498] width 121 height 33
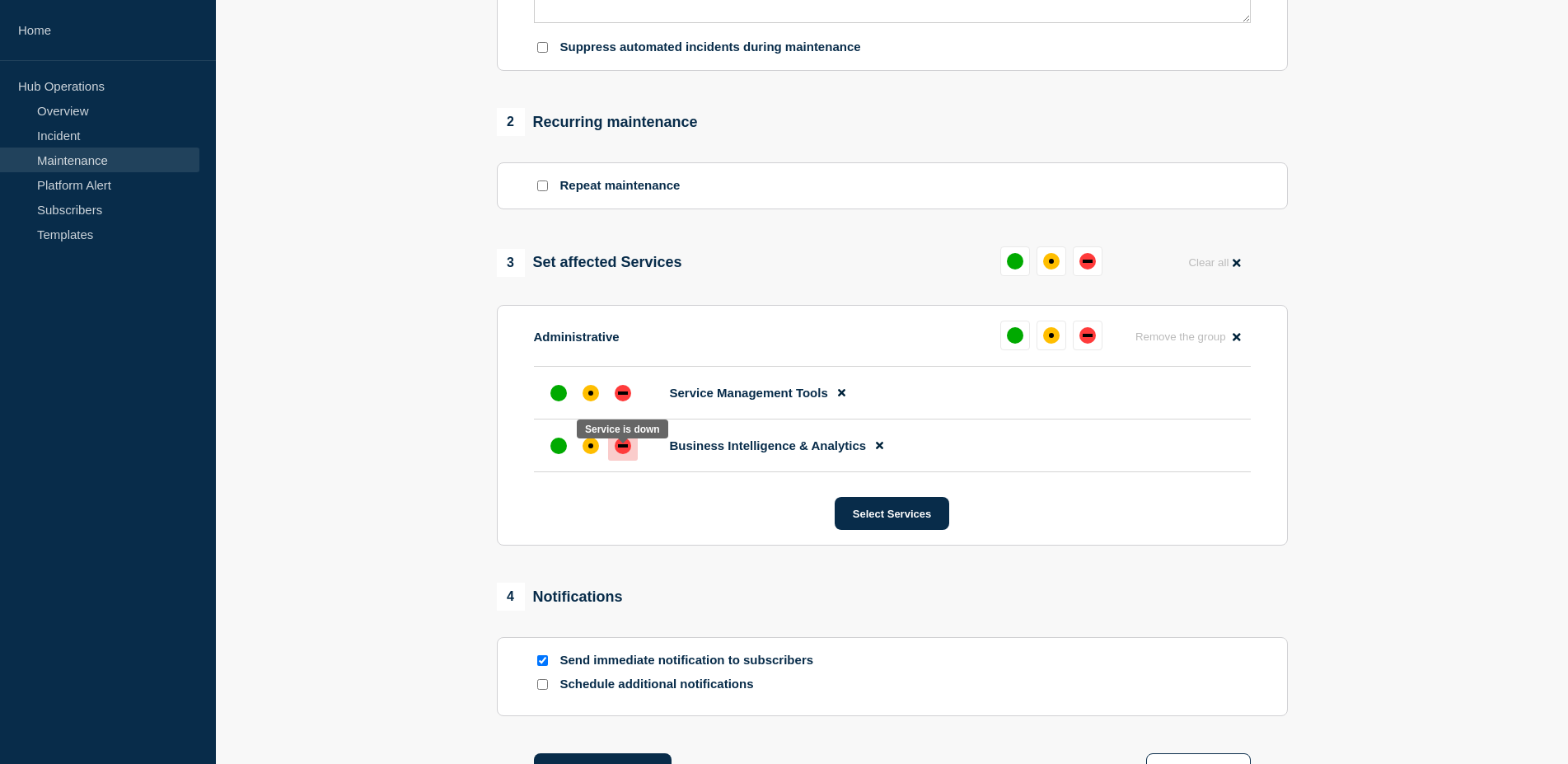
click at [625, 447] on div "down" at bounding box center [623, 446] width 10 height 3
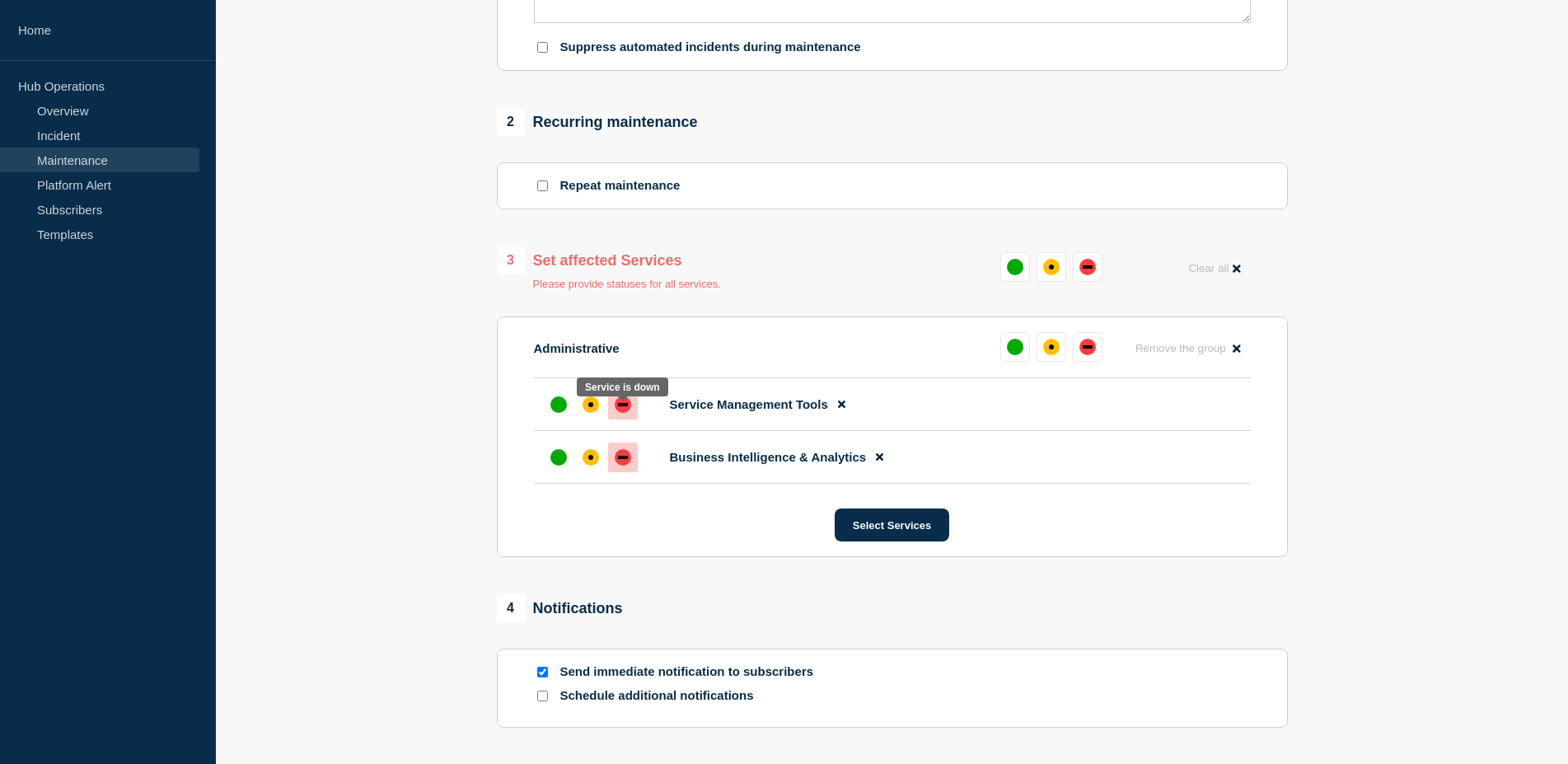
click at [625, 413] on div "down" at bounding box center [623, 405] width 17 height 17
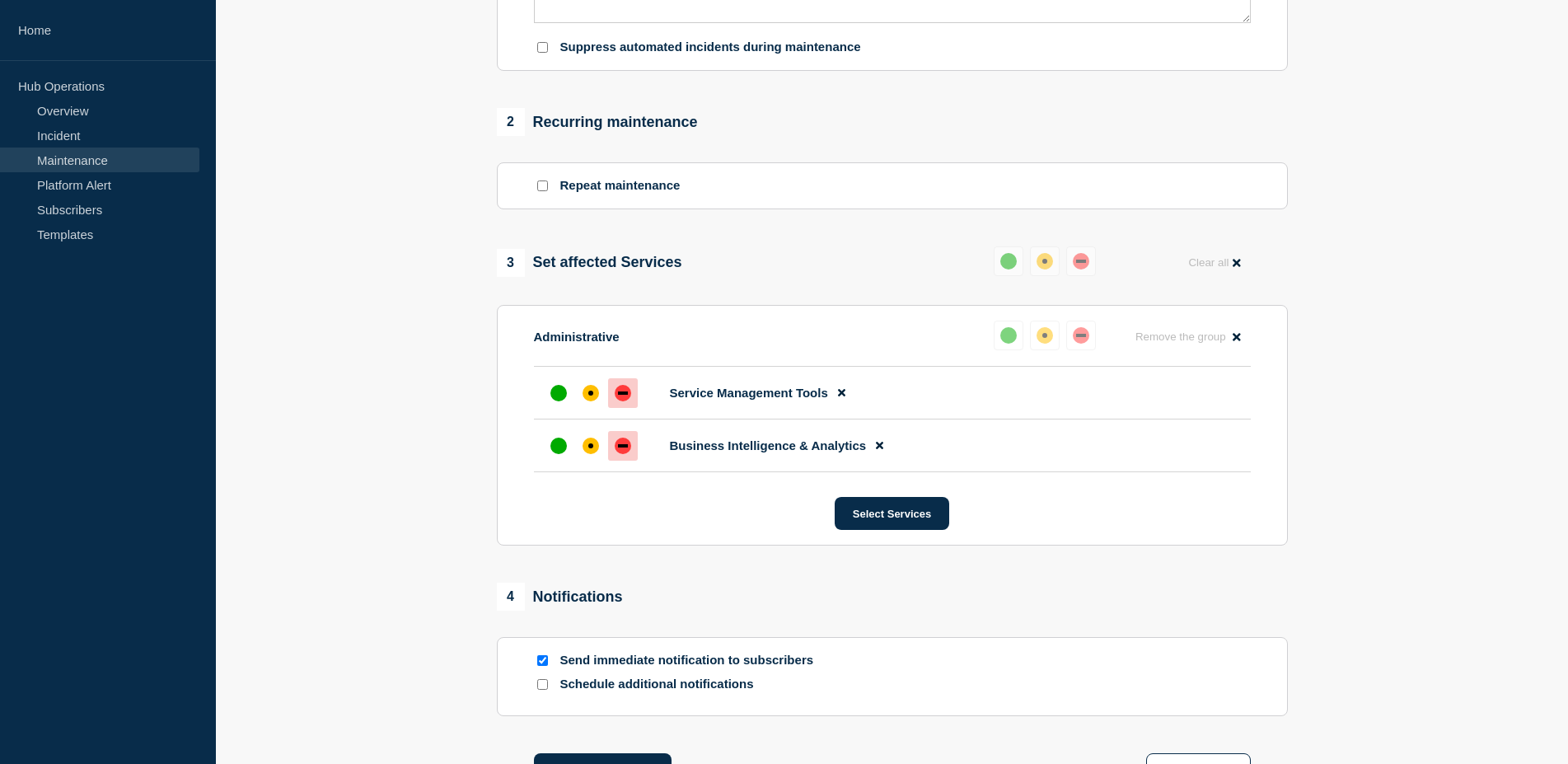
click at [756, 312] on div "3 Set affected Services Reset Clear all Administrative Reset Remove the group R…" at bounding box center [892, 395] width 792 height 299
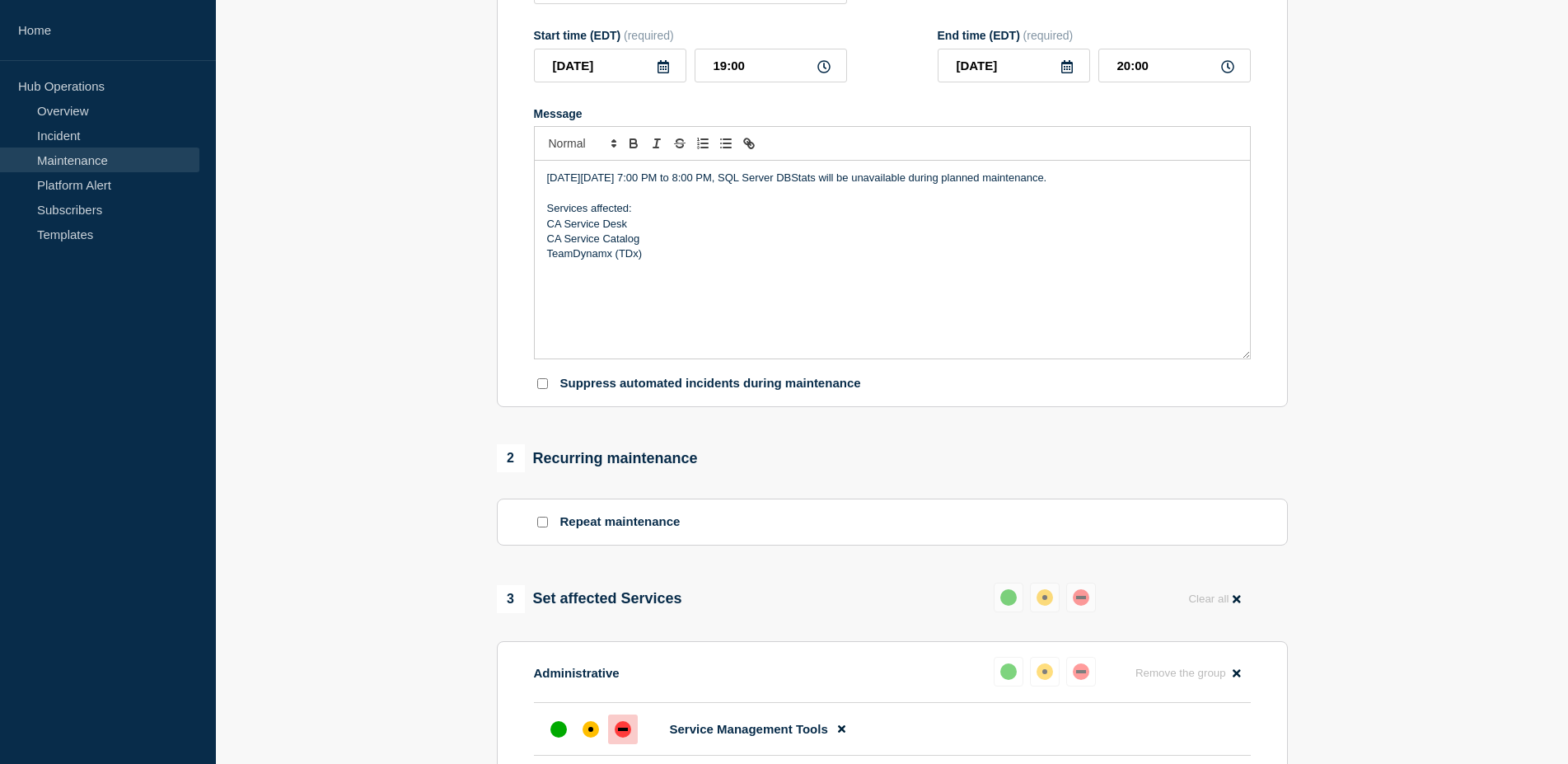
scroll to position [0, 0]
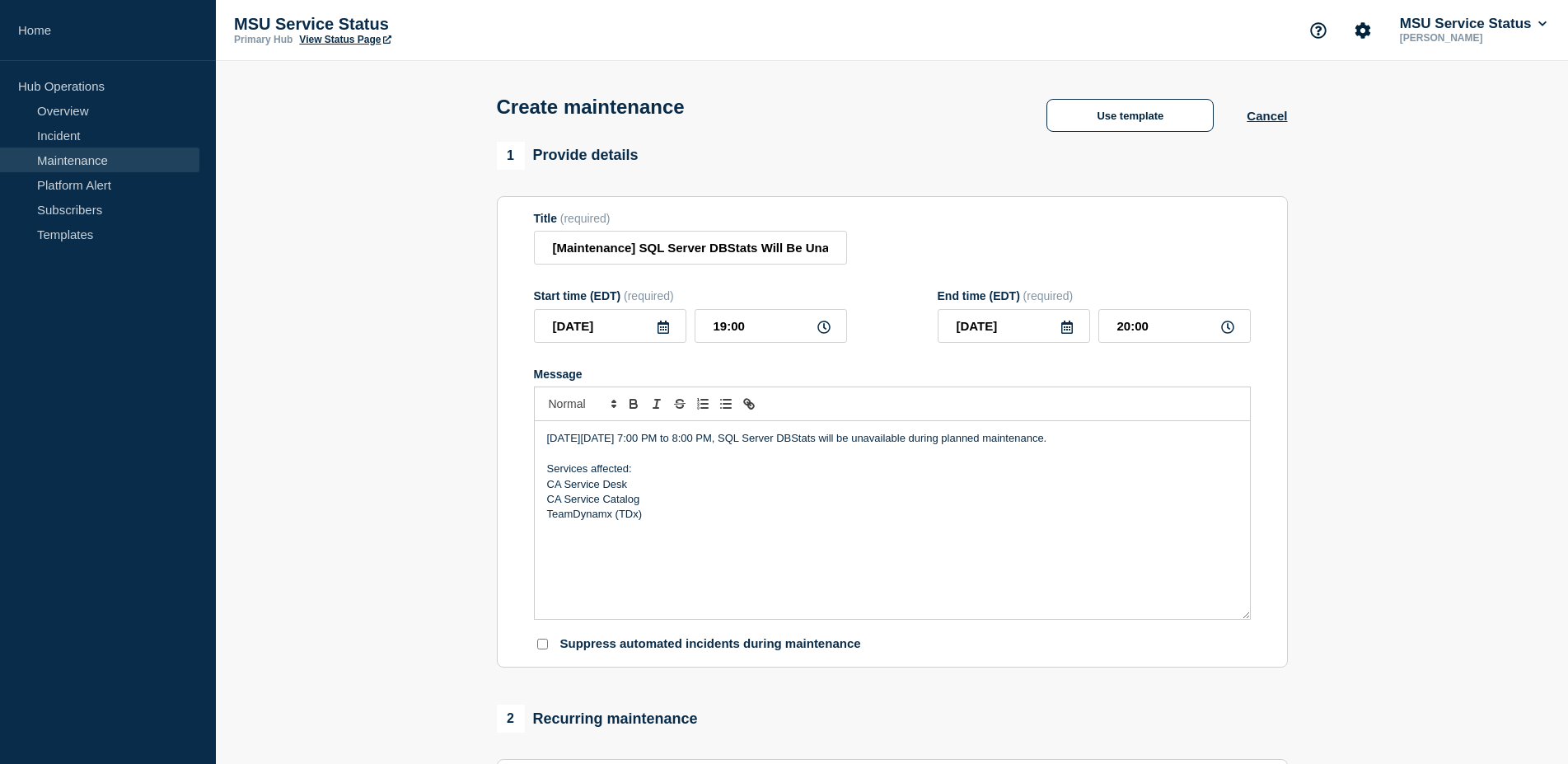
click at [1178, 446] on p "On Wednesday, September 24, 2025 from 7:00 PM to 8:00 PM, SQL Server DBStats wi…" at bounding box center [892, 439] width 691 height 15
click at [898, 462] on p "Message" at bounding box center [892, 454] width 691 height 15
click at [1194, 442] on p "On Wednesday, September 24, 2025 from 7:00 PM to 8:00 PM, SQL Server DBStats wi…" at bounding box center [892, 439] width 691 height 15
click at [628, 476] on p "Services affected:" at bounding box center [892, 469] width 691 height 15
click at [687, 477] on p "Services affected:" at bounding box center [892, 469] width 691 height 15
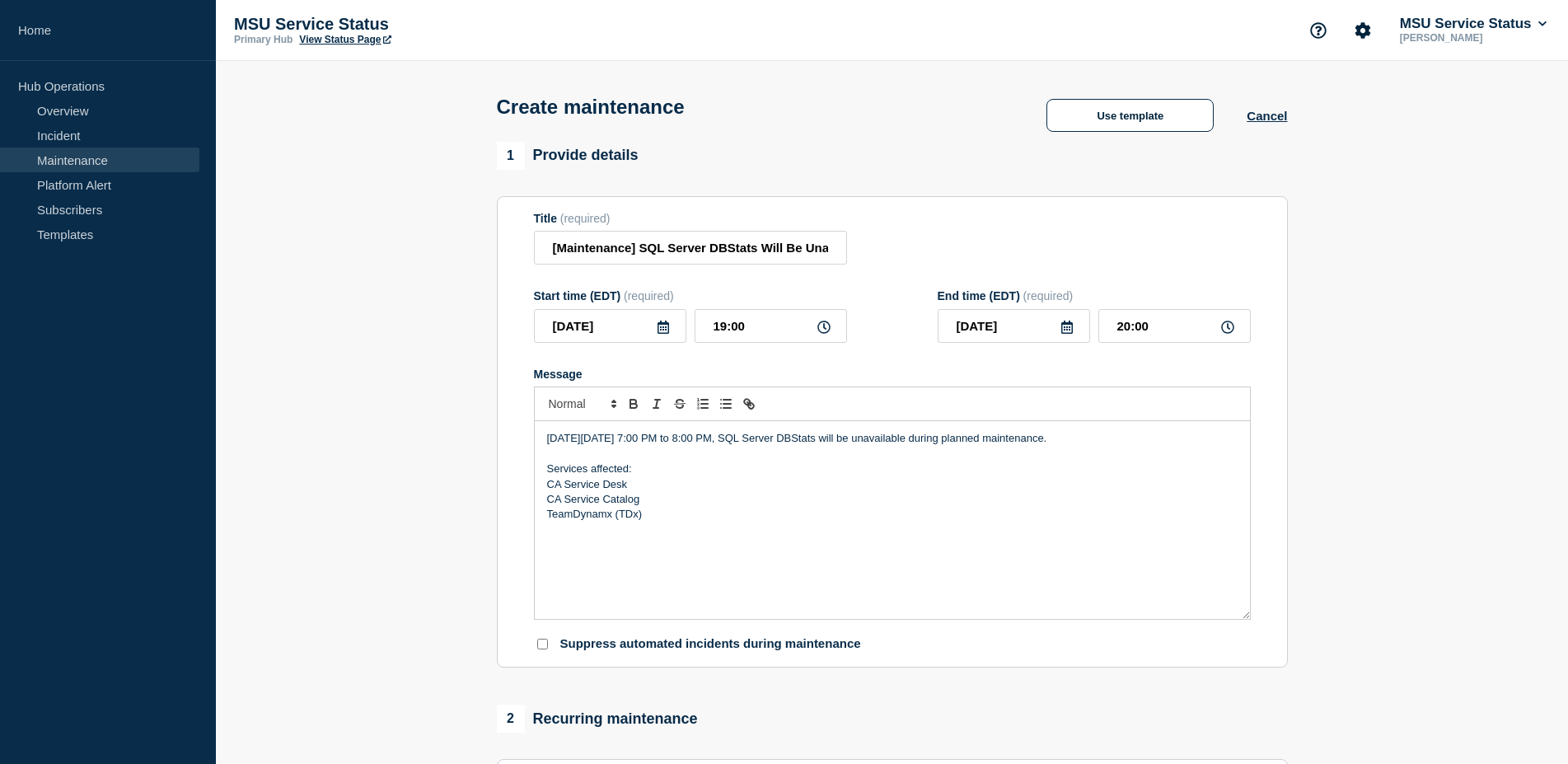
click at [588, 477] on p "Services affected:" at bounding box center [892, 469] width 691 height 15
click at [697, 507] on p "CA Service Catalog" at bounding box center [892, 499] width 691 height 15
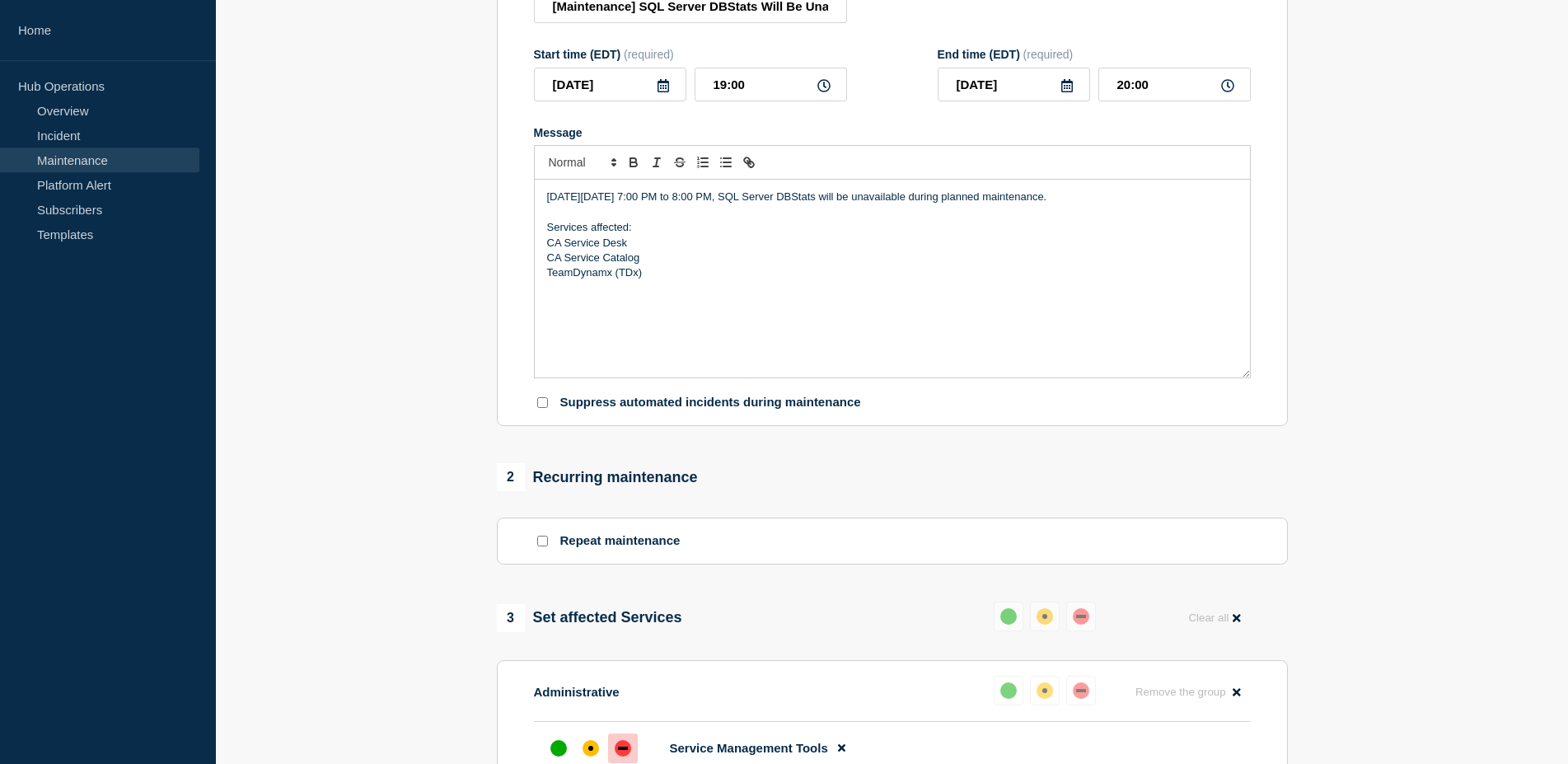
scroll to position [168, 0]
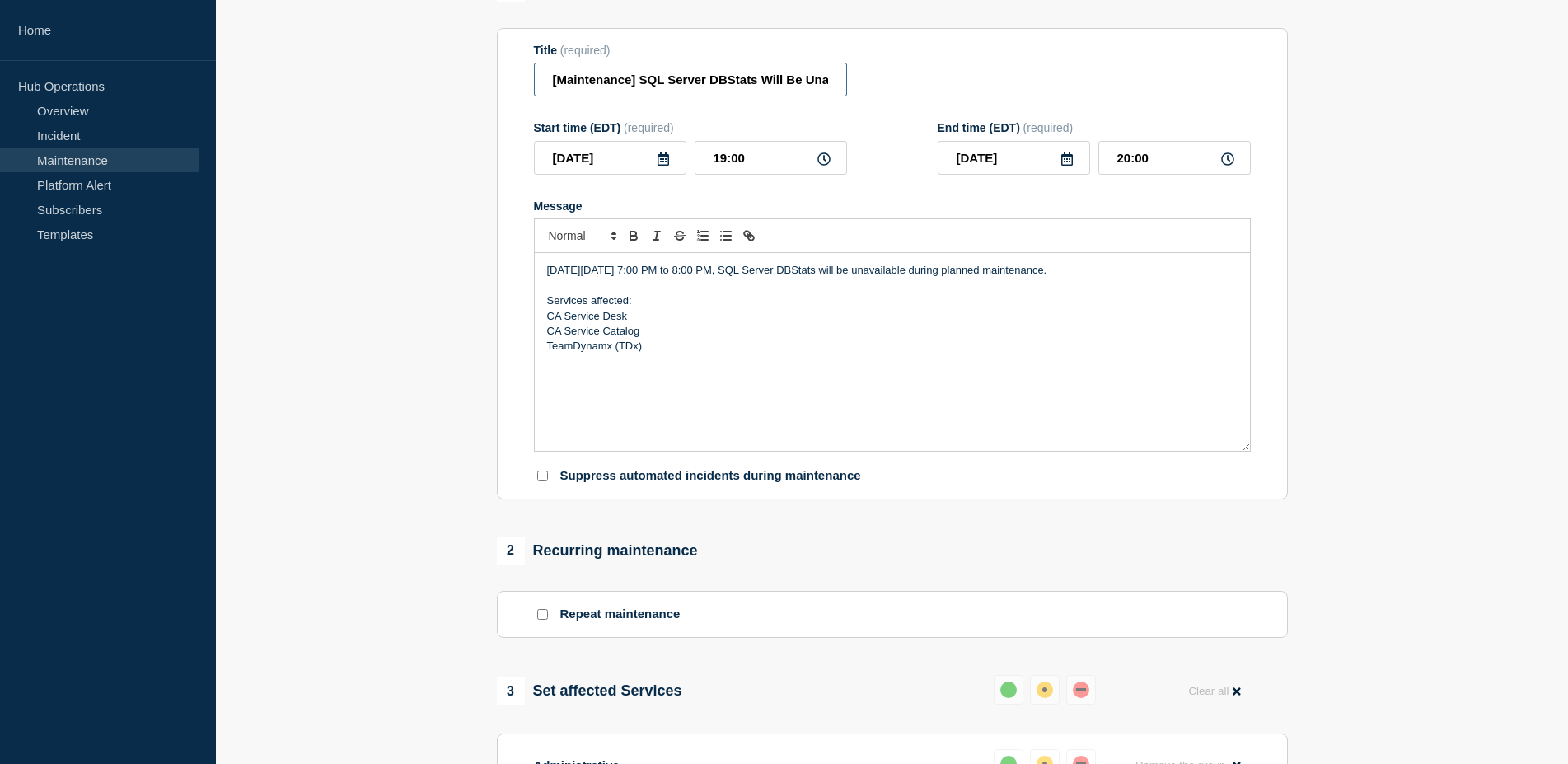
click at [656, 89] on input "[Maintenance] SQL Server DBStats Will Be Unavailable During Planned Maintenance…" at bounding box center [691, 80] width 313 height 34
paste input "TeamDynamix (TDX) Will Be Unavailable During Planned Maintenance on 09/24/2025 …"
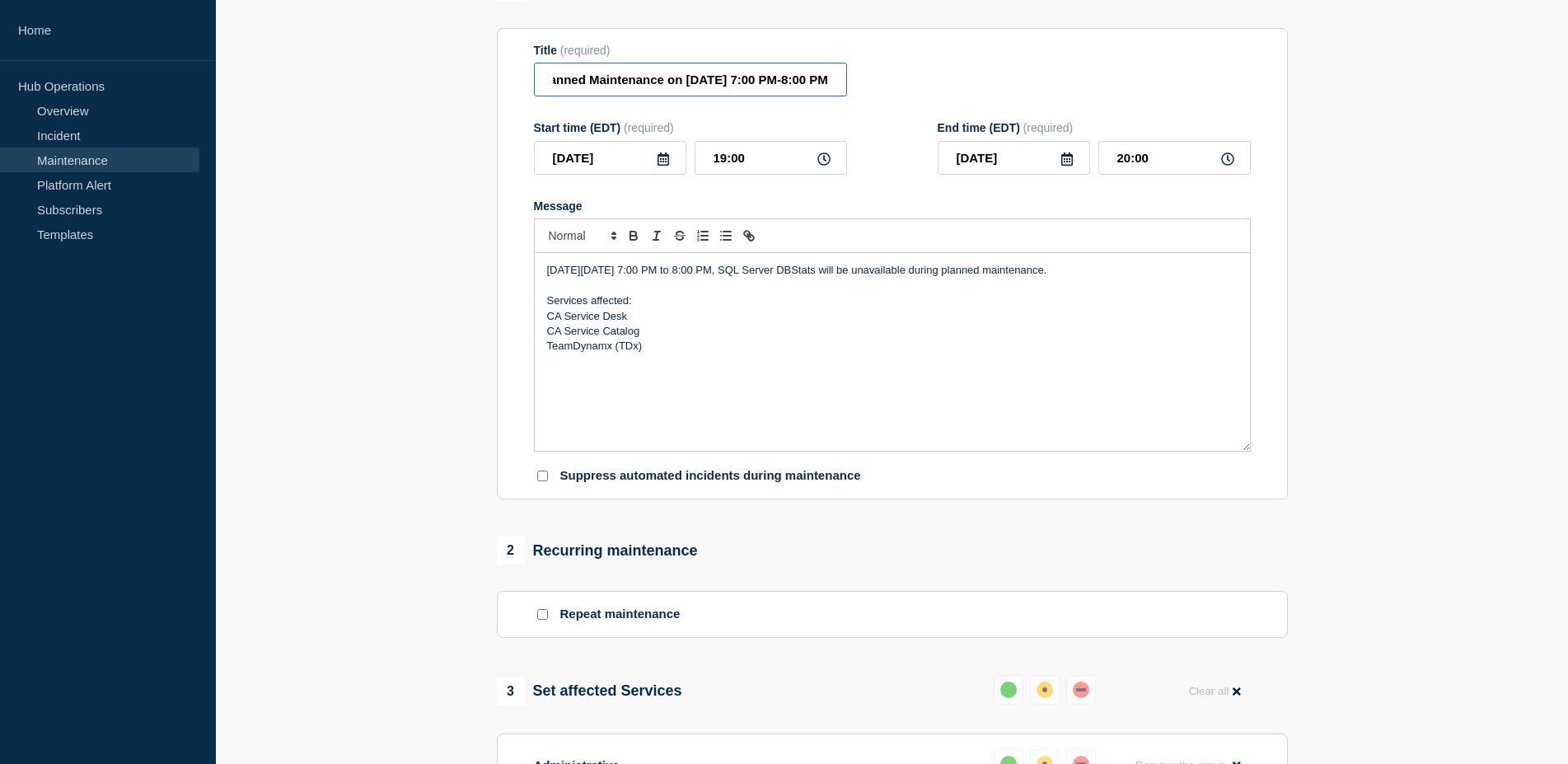
type input "[Maintenance] TeamDynamix (TDX) Will Be Unavailable During Planned Maintenance …"
click at [1192, 276] on p "On Wednesday, September 24, 2025 from 7:00 PM to 8:00 PM, SQL Server DBStats wi…" at bounding box center [892, 271] width 691 height 15
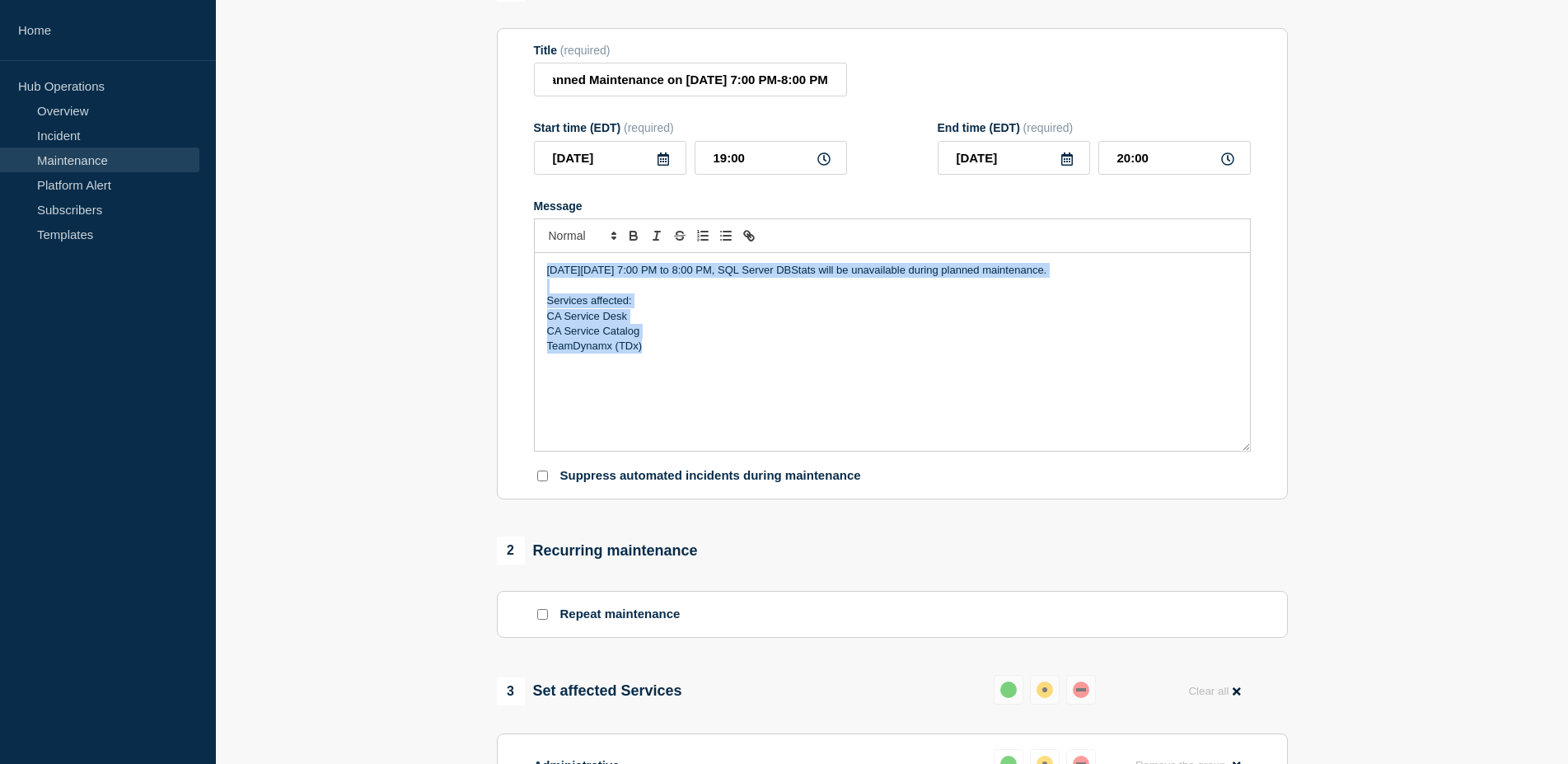
drag, startPoint x: 481, startPoint y: 259, endPoint x: 19, endPoint y: 83, distance: 494.4
click at [535, 253] on div "On Wednesday, September 24, 2025 from 7:00 PM to 8:00 PM, SQL Server DBStats wi…" at bounding box center [893, 352] width 715 height 198
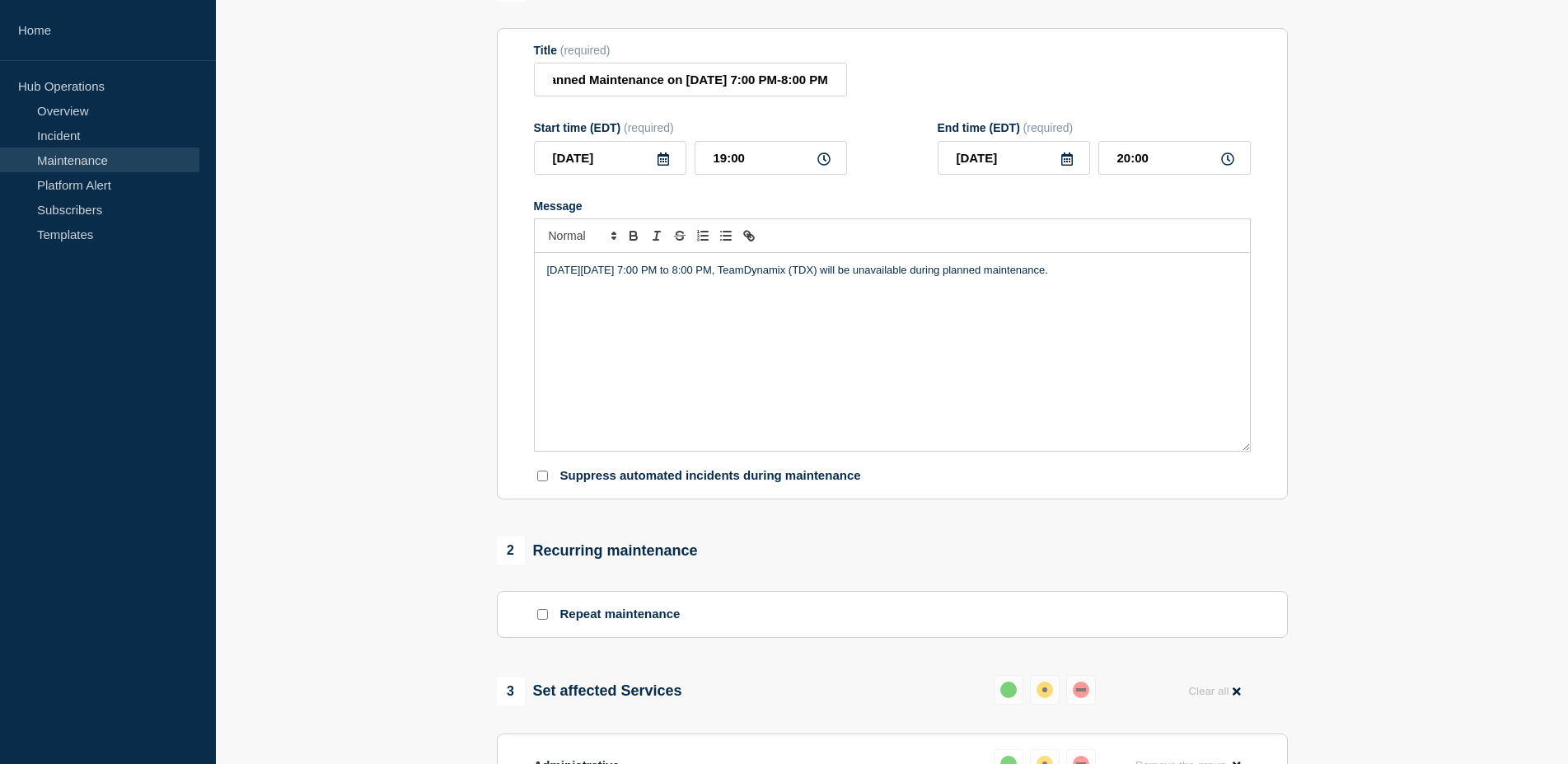
click at [1185, 276] on p "On Wednesday, September 24, 2025 from 7:00 PM to 8:00 PM, TeamDynamix (TDX) wil…" at bounding box center [892, 271] width 691 height 15
click at [852, 354] on div "On Wednesday, September 24, 2025 from 7:00 PM to 8:00 PM, TeamDynamix (TDX) wil…" at bounding box center [893, 352] width 715 height 198
click at [1179, 278] on p "On Wednesday, September 24, 2025 from 7:00 PM to 8:00 PM, TeamDynamix (TDX) wil…" at bounding box center [892, 271] width 691 height 15
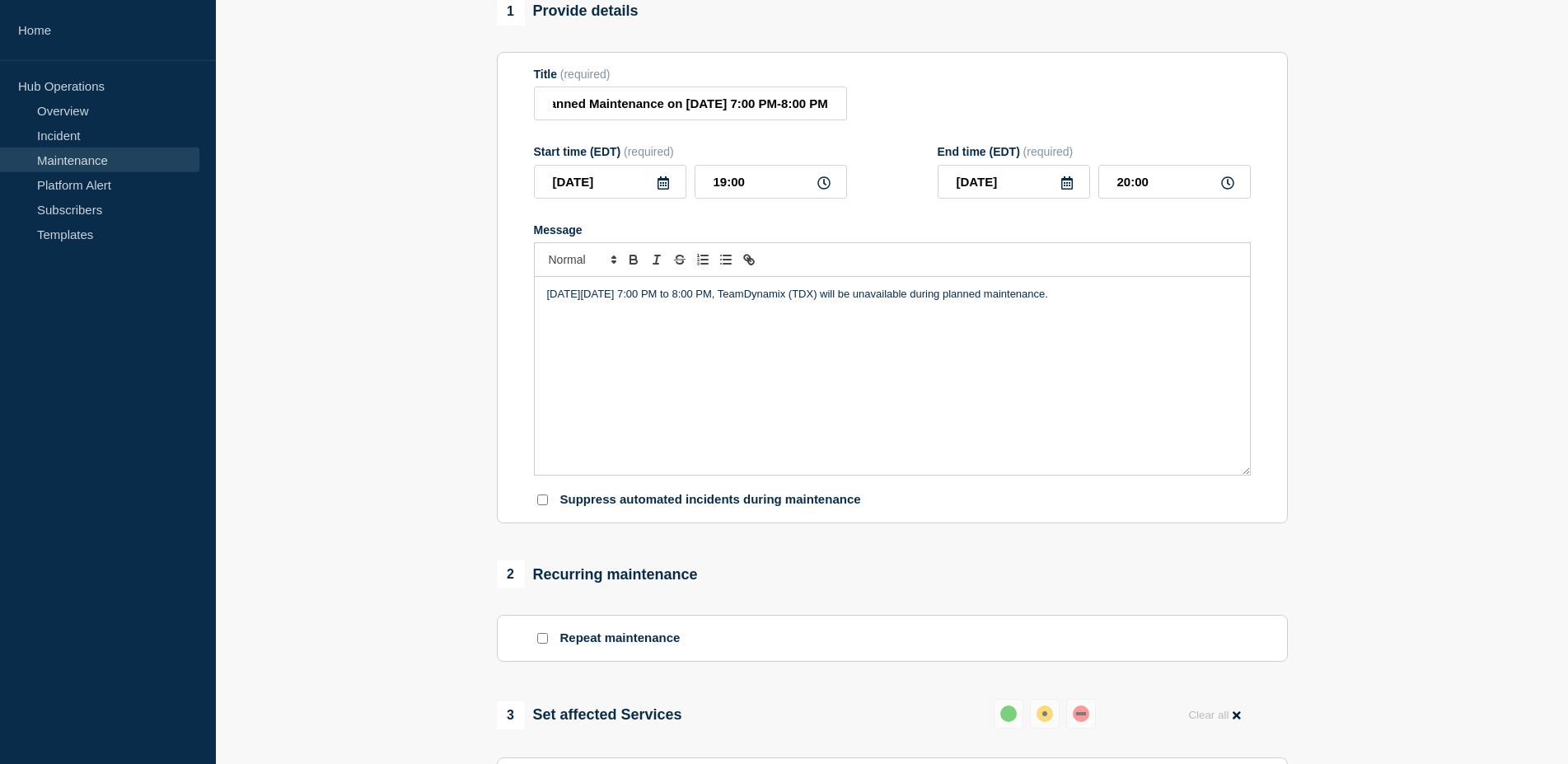
scroll to position [84, 0]
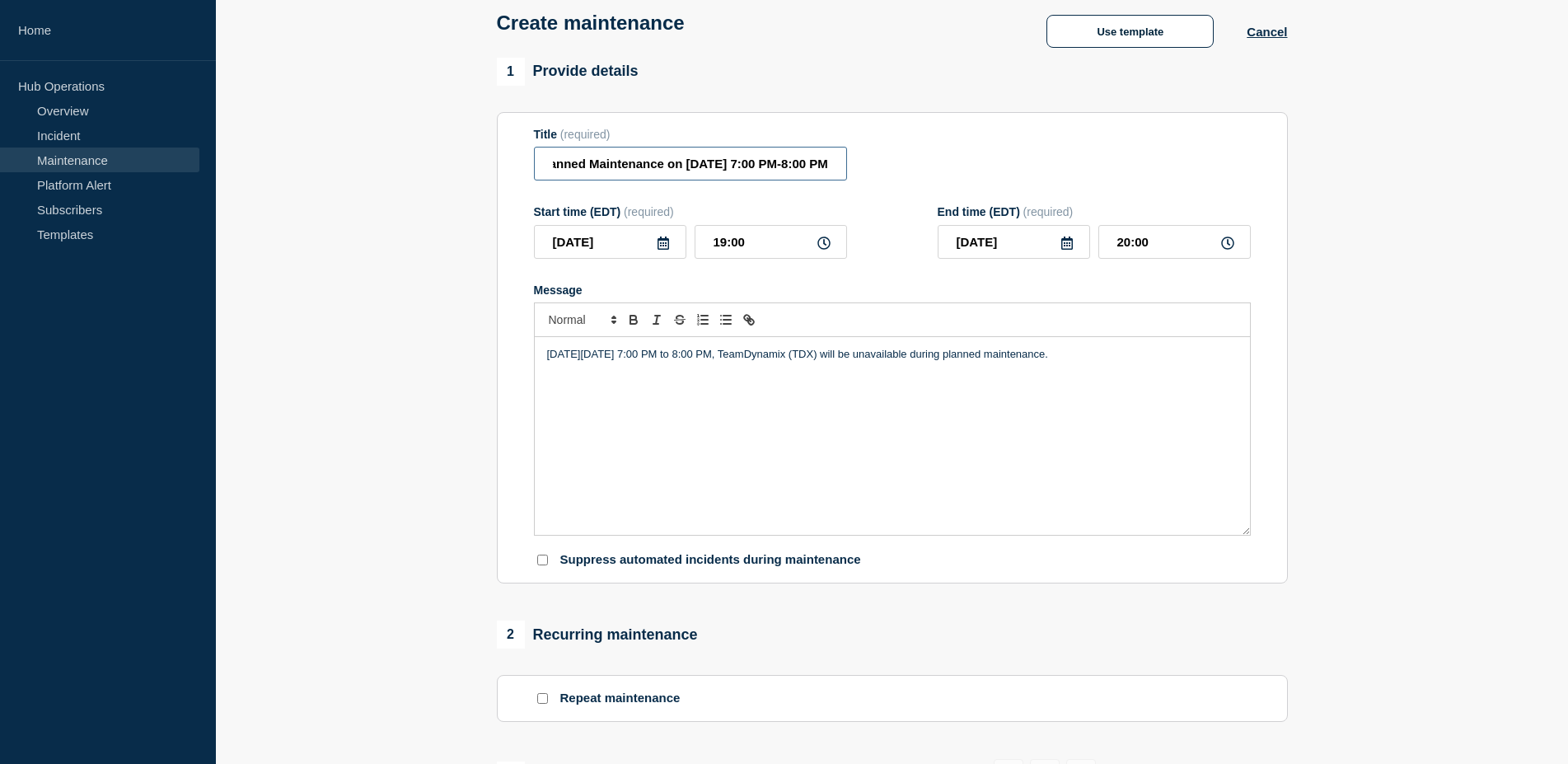
click at [768, 179] on input "[Maintenance] TeamDynamix (TDX) Will Be Unavailable During Planned Maintenance …" at bounding box center [691, 163] width 313 height 34
drag, startPoint x: 756, startPoint y: 173, endPoint x: 1116, endPoint y: 190, distance: 360.4
click at [847, 180] on input "[Maintenance] TeamDynamix (TDX) Will Be Unavailable During Planned Maintenance …" at bounding box center [691, 163] width 313 height 34
click at [792, 164] on input "[Maintenance] TeamDynamix (TDX) Will Be Unavailable During Planned Maintenance …" at bounding box center [691, 163] width 313 height 34
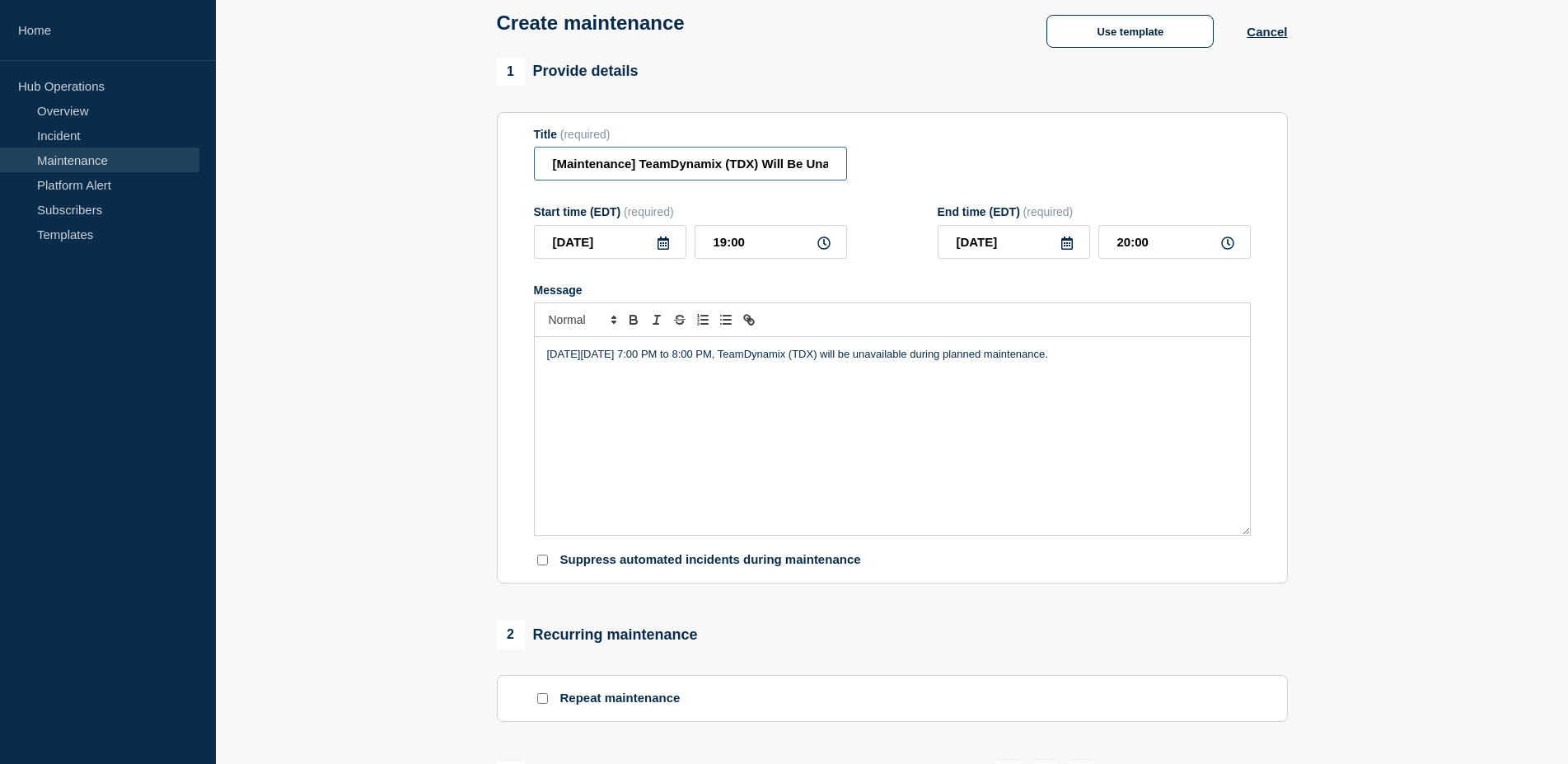
drag, startPoint x: 810, startPoint y: 171, endPoint x: 289, endPoint y: 152, distance: 521.3
click at [534, 152] on input "[Maintenance] TeamDynamix (TDX) Will Be Unavailable During Planned Maintenance …" at bounding box center [691, 163] width 313 height 34
click at [841, 167] on input "[Maintenance] TeamDynamix (TDX) Will Be Unavailable During Planned Maintenance …" at bounding box center [691, 163] width 313 height 34
drag, startPoint x: 656, startPoint y: 168, endPoint x: 382, endPoint y: 167, distance: 274.0
click at [534, 169] on input "[Maintenance] TeamDynamix (TDX) Will Be Unavailable During Planned Maintenance …" at bounding box center [691, 163] width 313 height 34
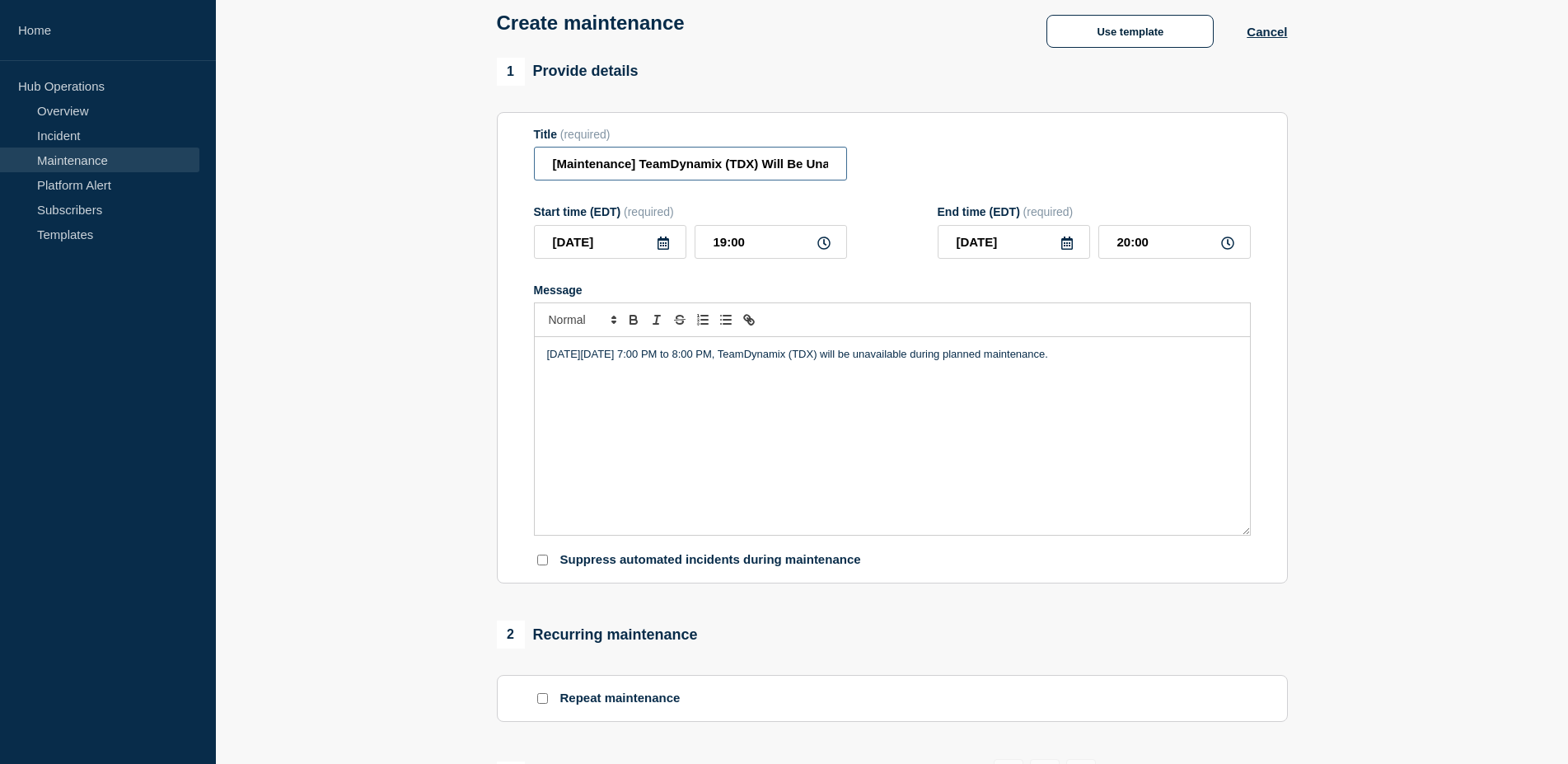
click at [713, 171] on input "[Maintenance] TeamDynamix (TDX) Will Be Unavailable During Planned Maintenance …" at bounding box center [691, 163] width 313 height 34
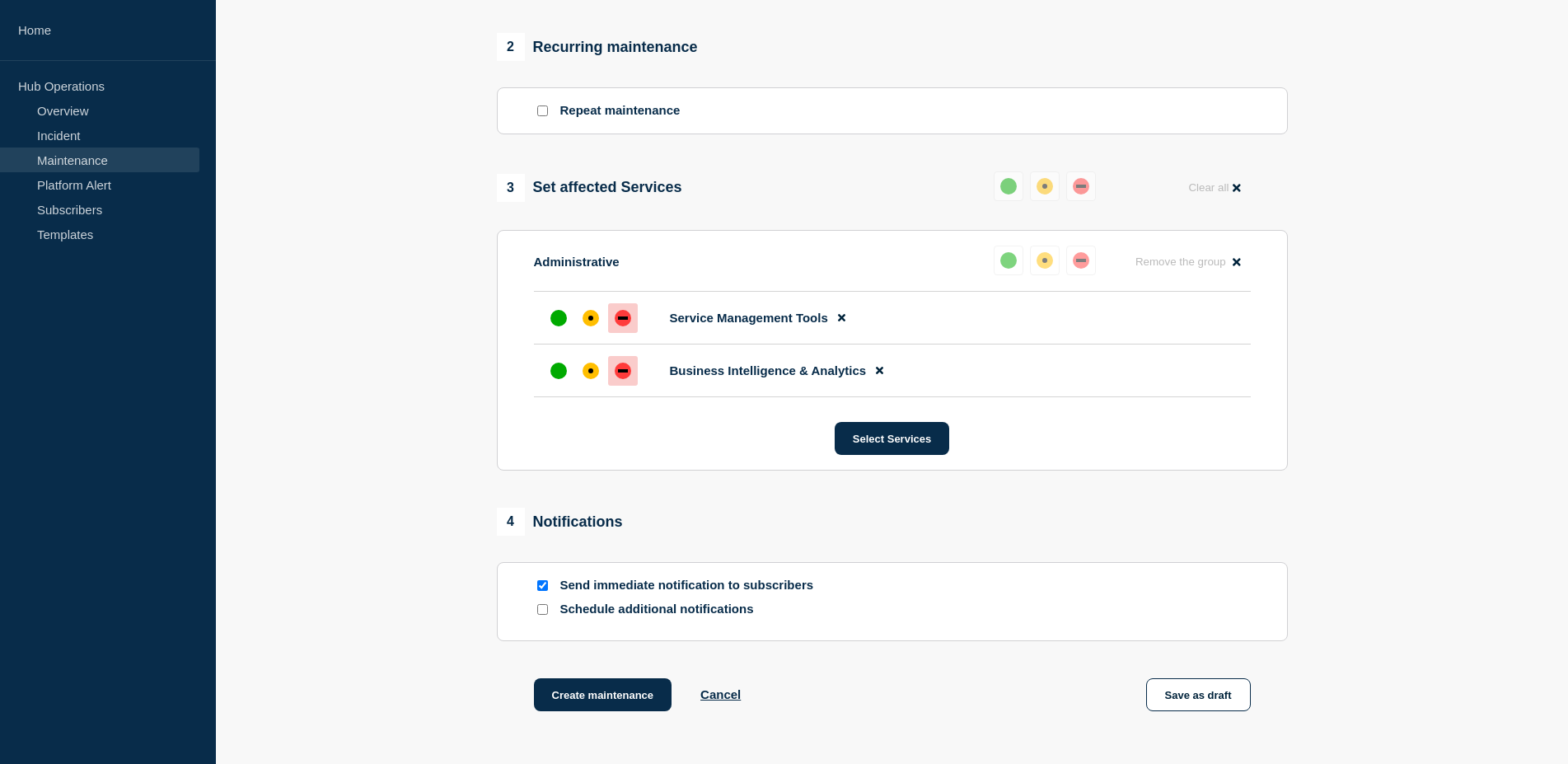
scroll to position [756, 0]
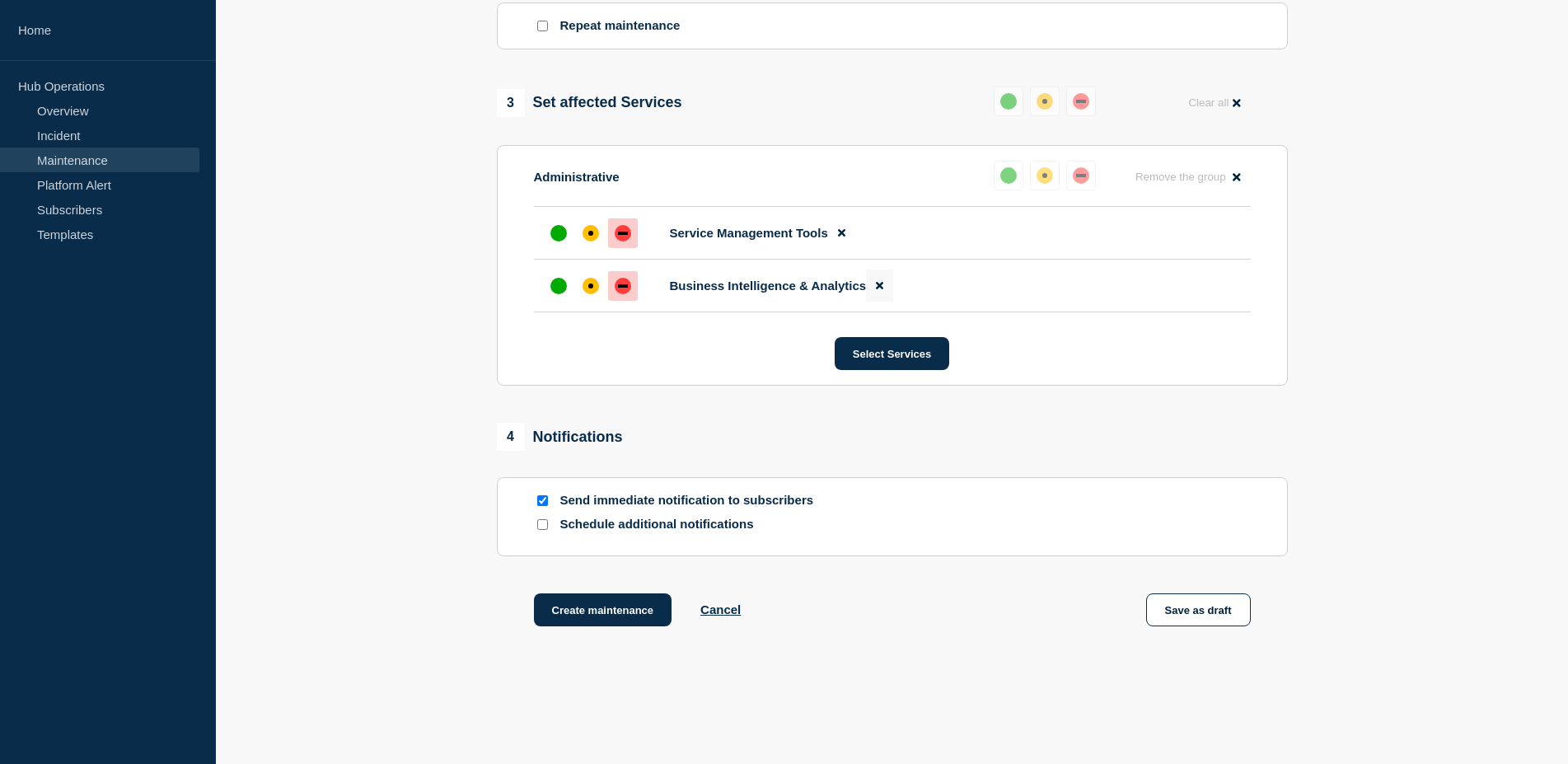
click at [888, 297] on button at bounding box center [879, 286] width 27 height 32
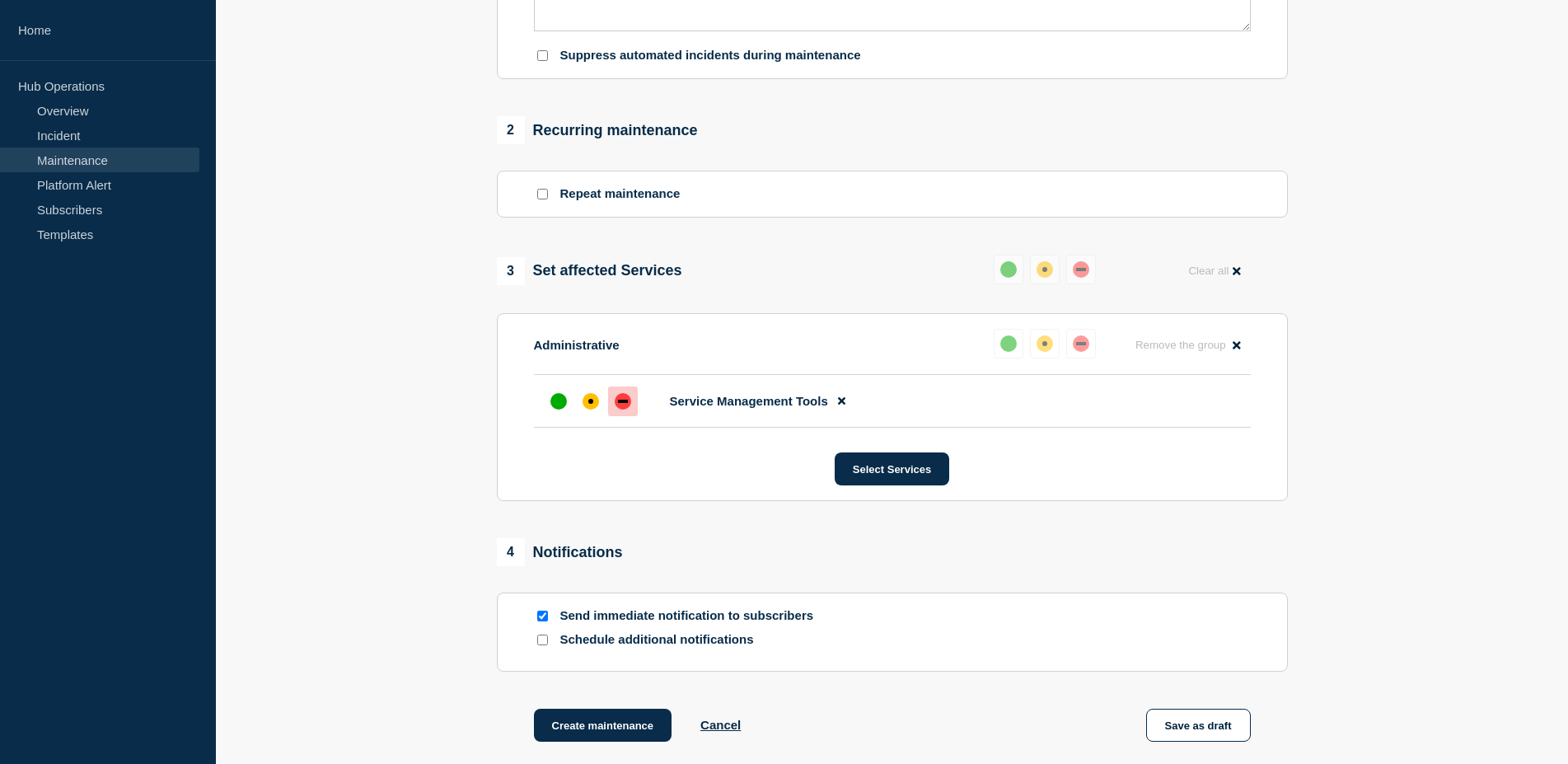
scroll to position [770, 0]
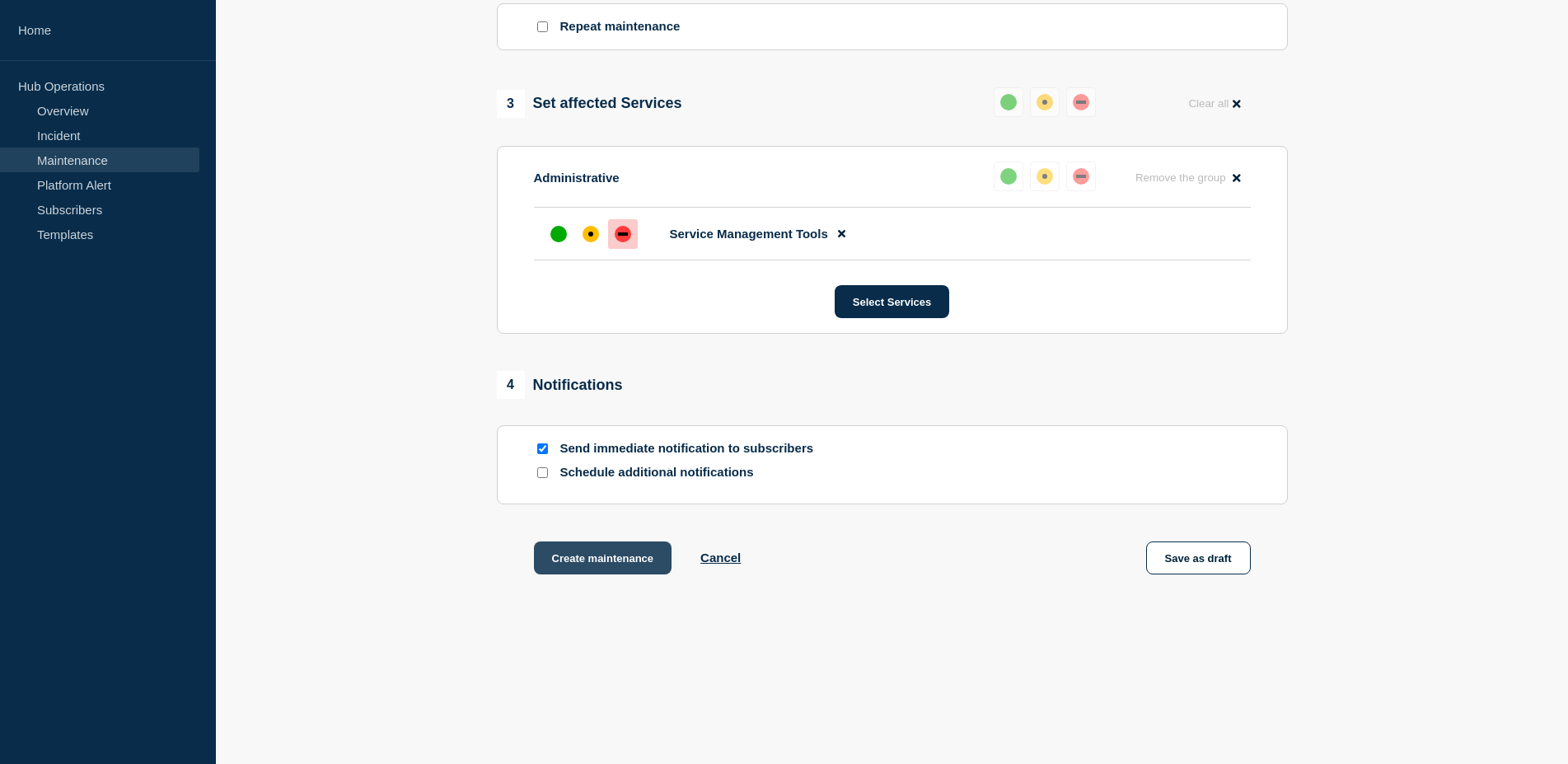
click at [627, 556] on button "Create maintenance" at bounding box center [603, 557] width 138 height 33
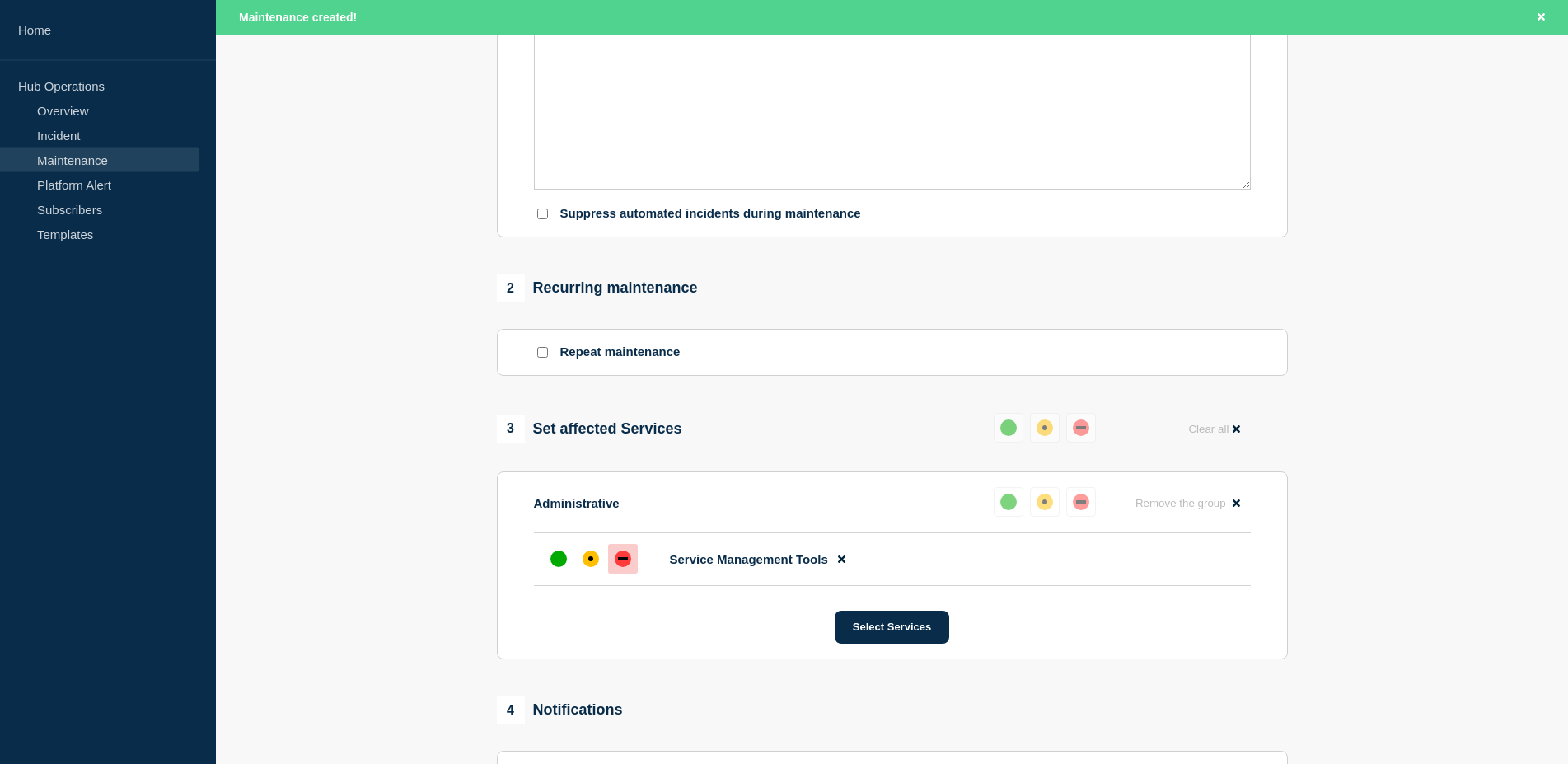
scroll to position [402, 0]
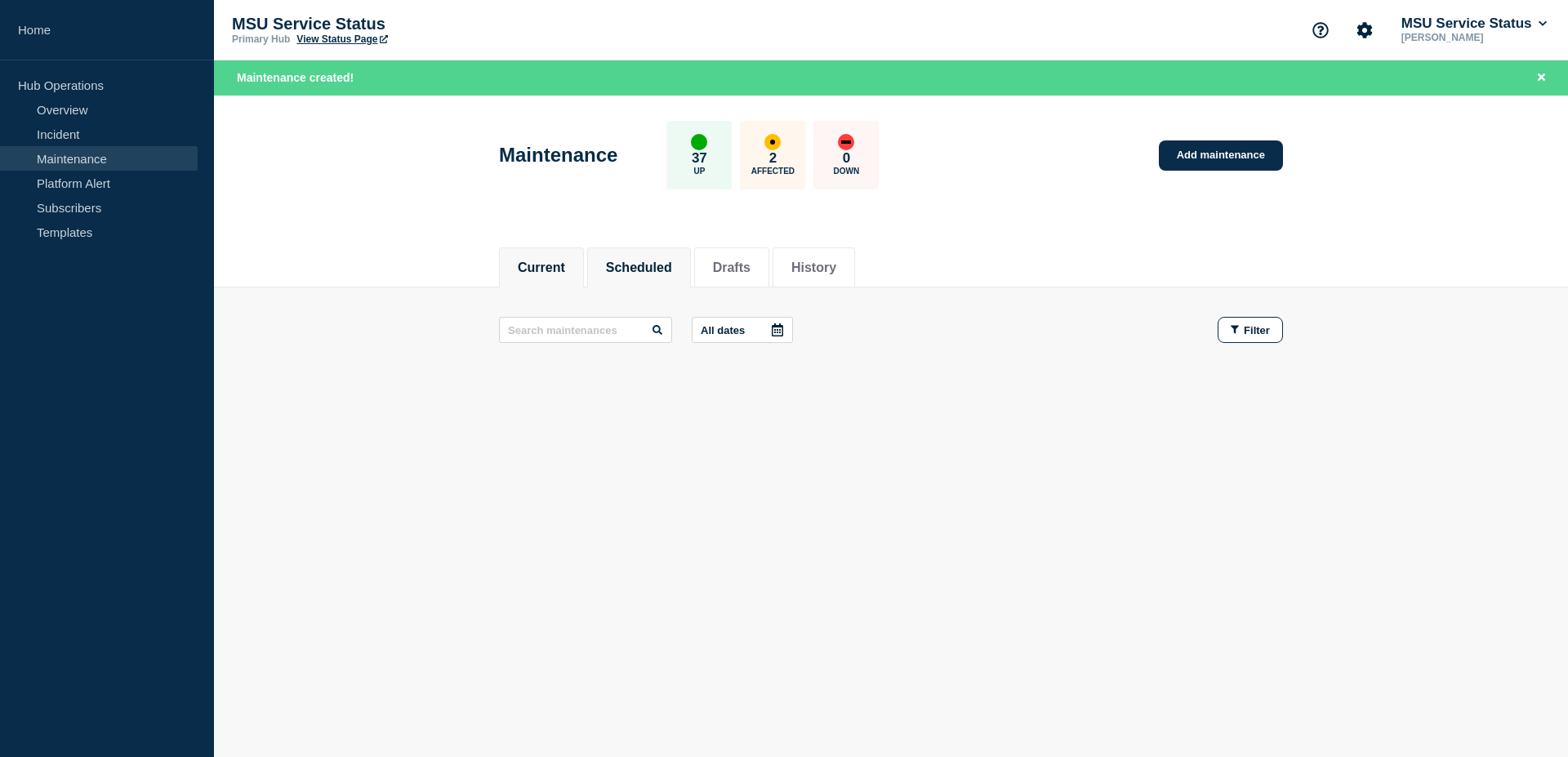
click at [653, 286] on li "Scheduled" at bounding box center [638, 267] width 104 height 40
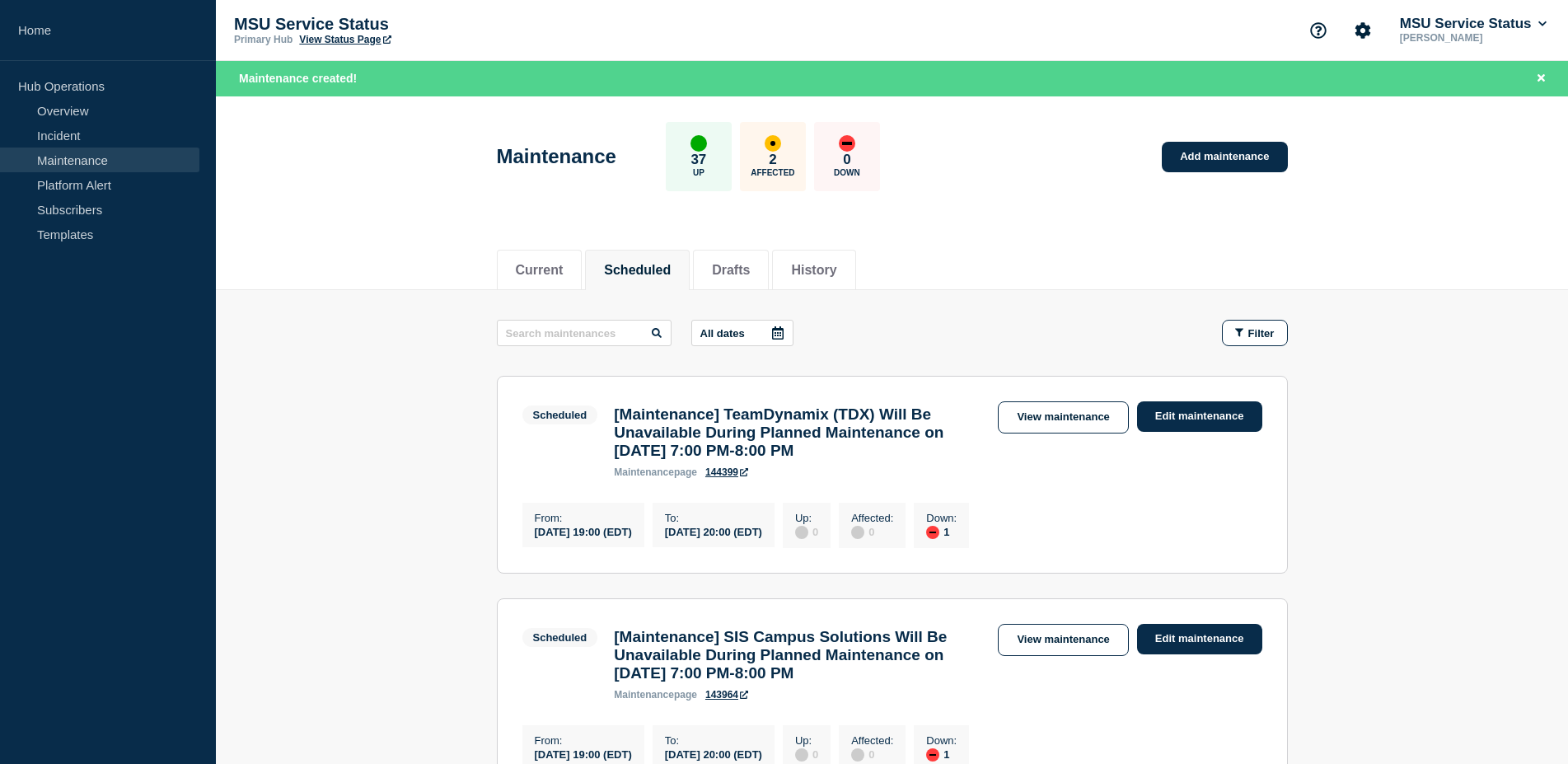
click at [725, 478] on link "144399" at bounding box center [726, 472] width 43 height 12
